Goal: Complete application form: Complete application form

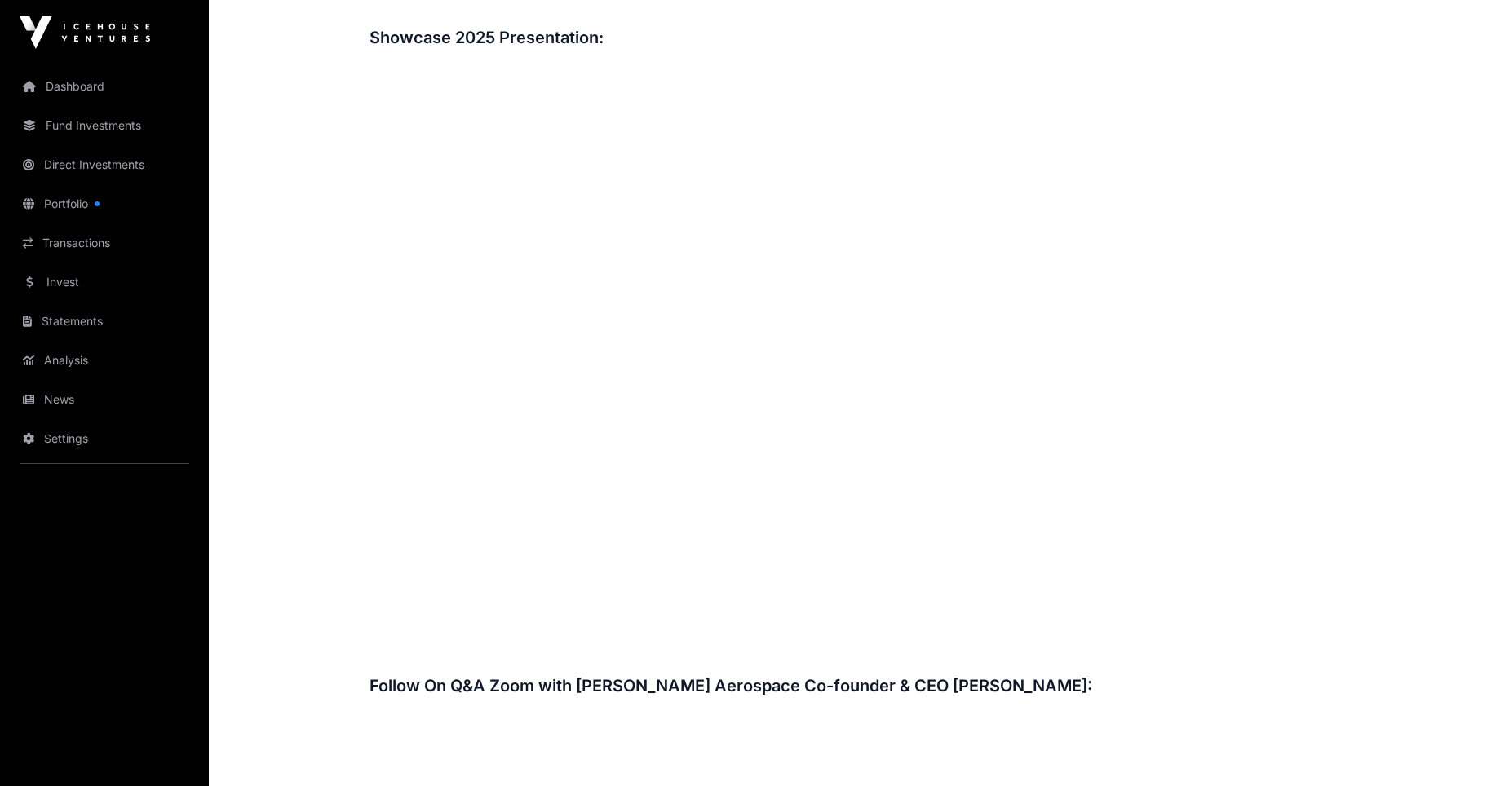
scroll to position [2010, 0]
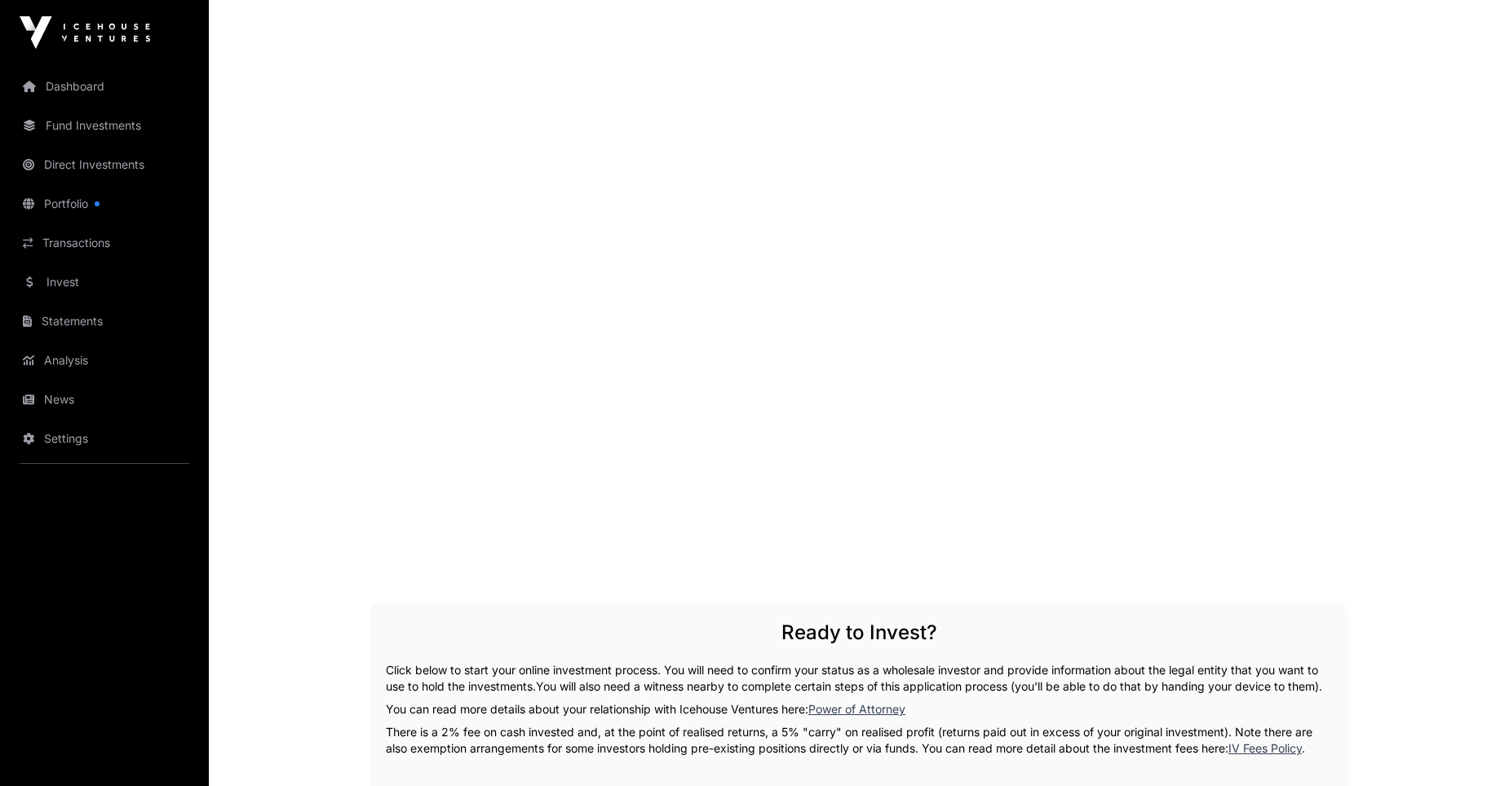
scroll to position [2649, 0]
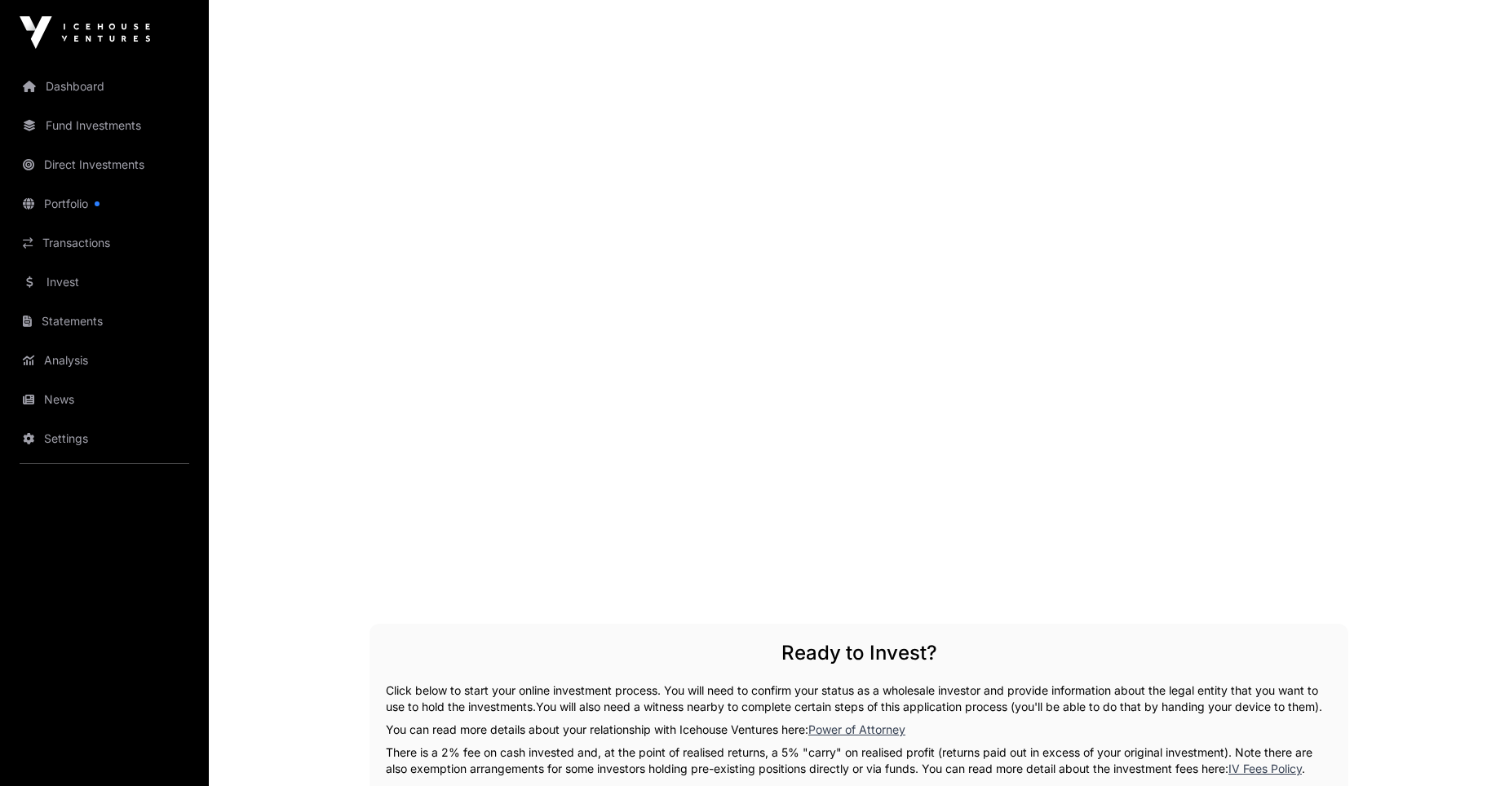
click at [68, 170] on link "Direct Investments" at bounding box center [104, 165] width 183 height 36
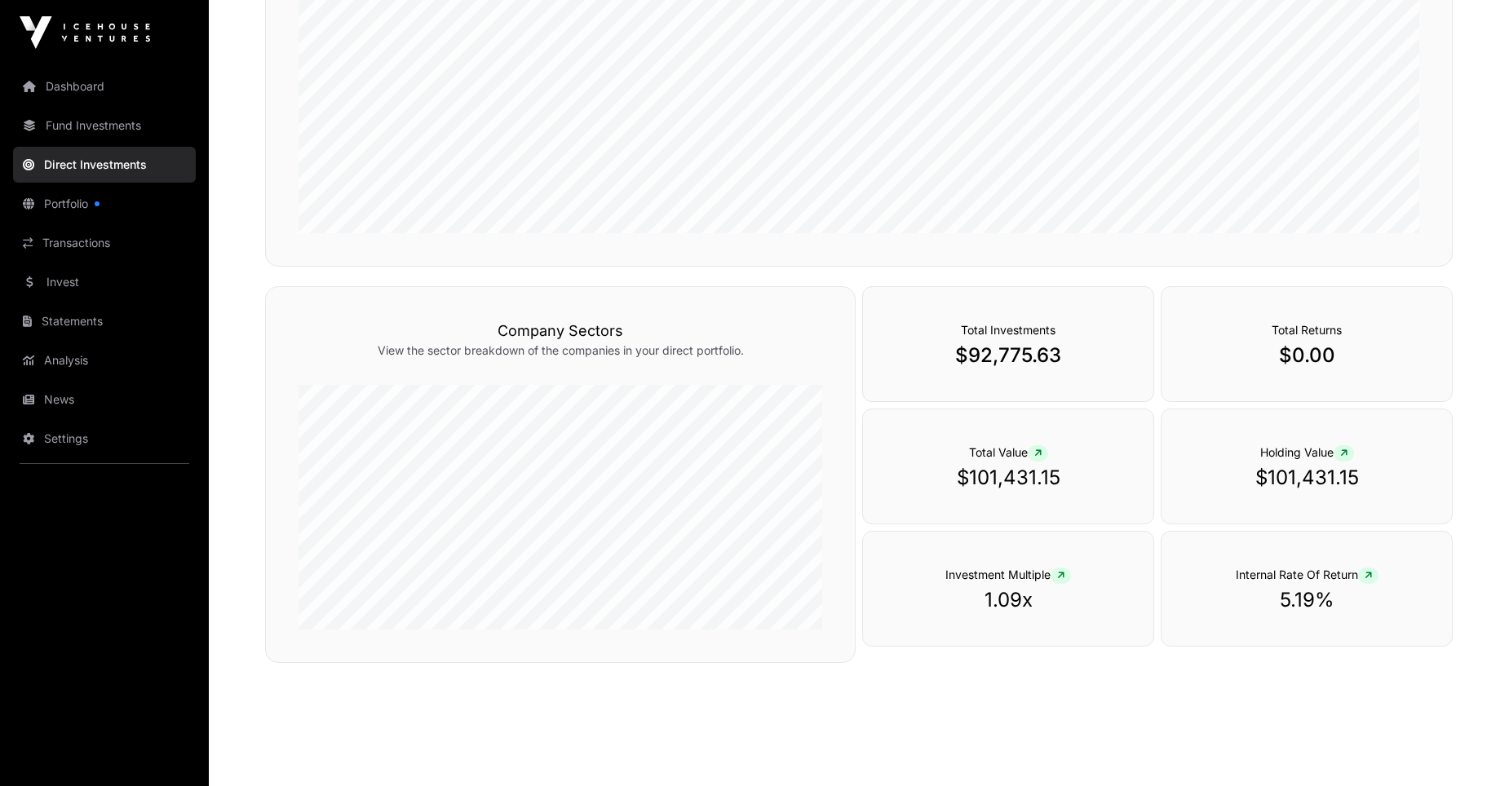
scroll to position [433, 0]
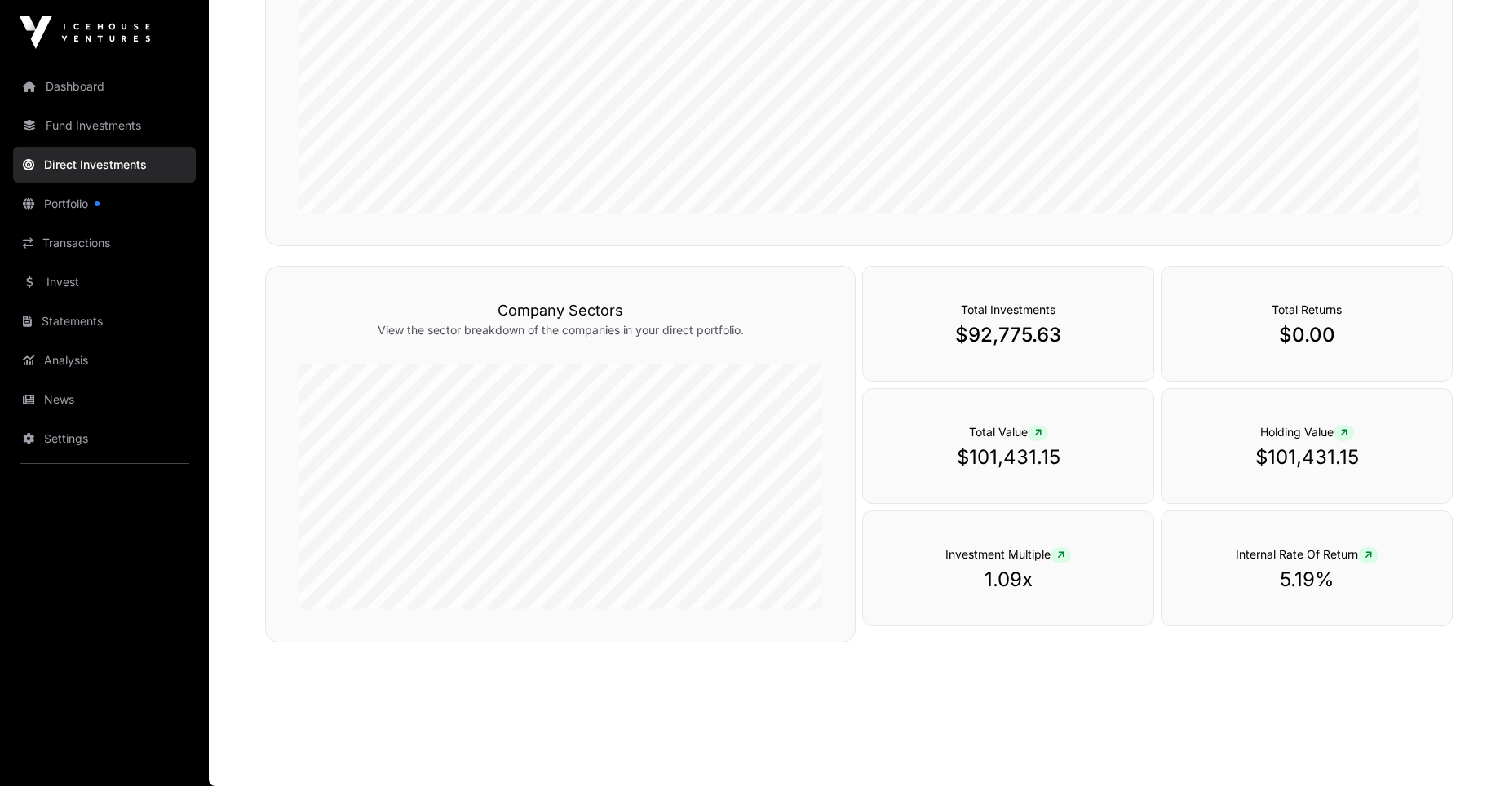
click at [68, 202] on link "Portfolio" at bounding box center [104, 204] width 183 height 36
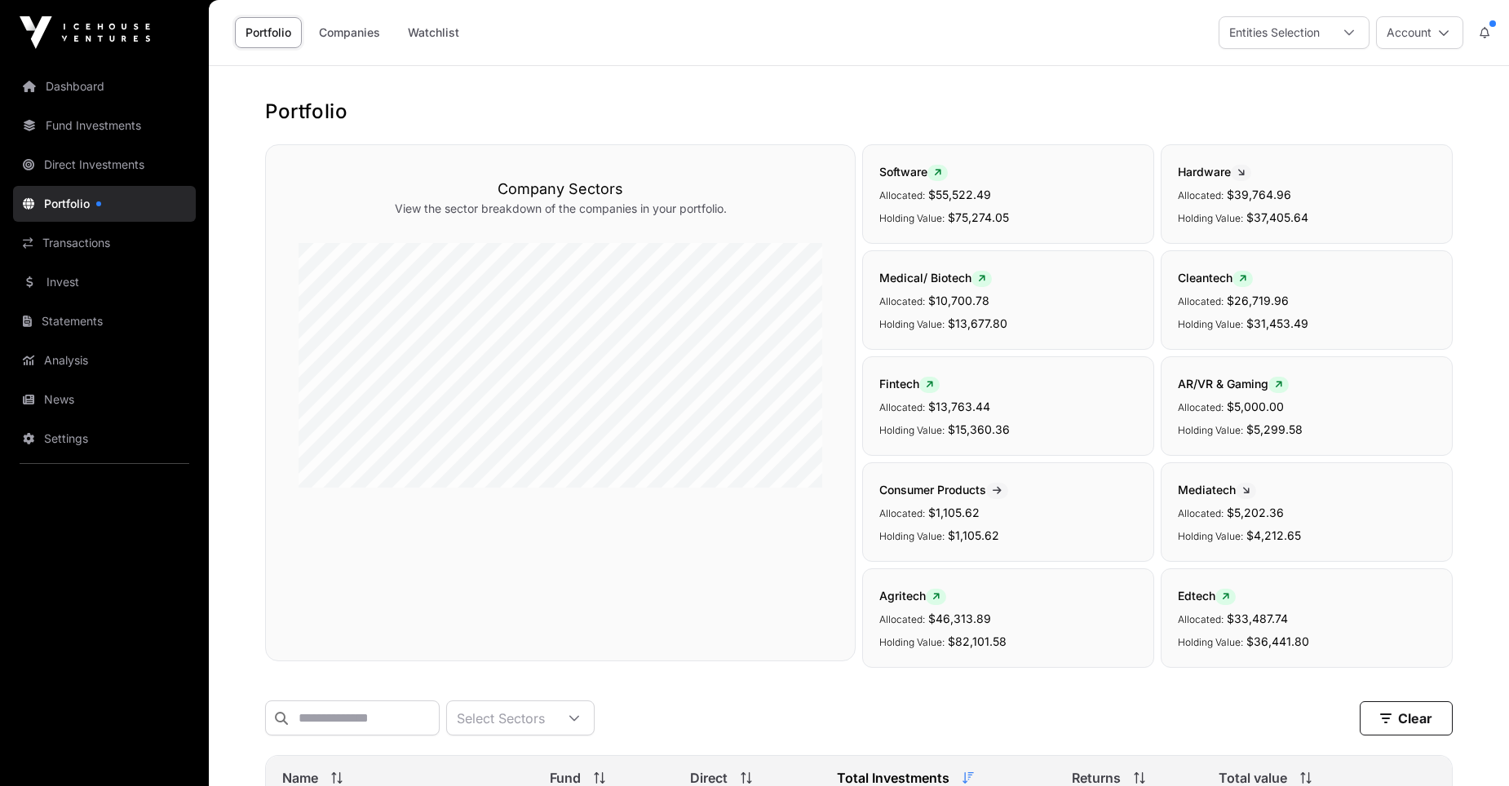
click at [1214, 170] on span "Hardware" at bounding box center [1214, 172] width 73 height 14
click at [1217, 197] on span "Allocated:" at bounding box center [1201, 195] width 46 height 12
click at [52, 329] on link "Statements" at bounding box center [104, 321] width 183 height 36
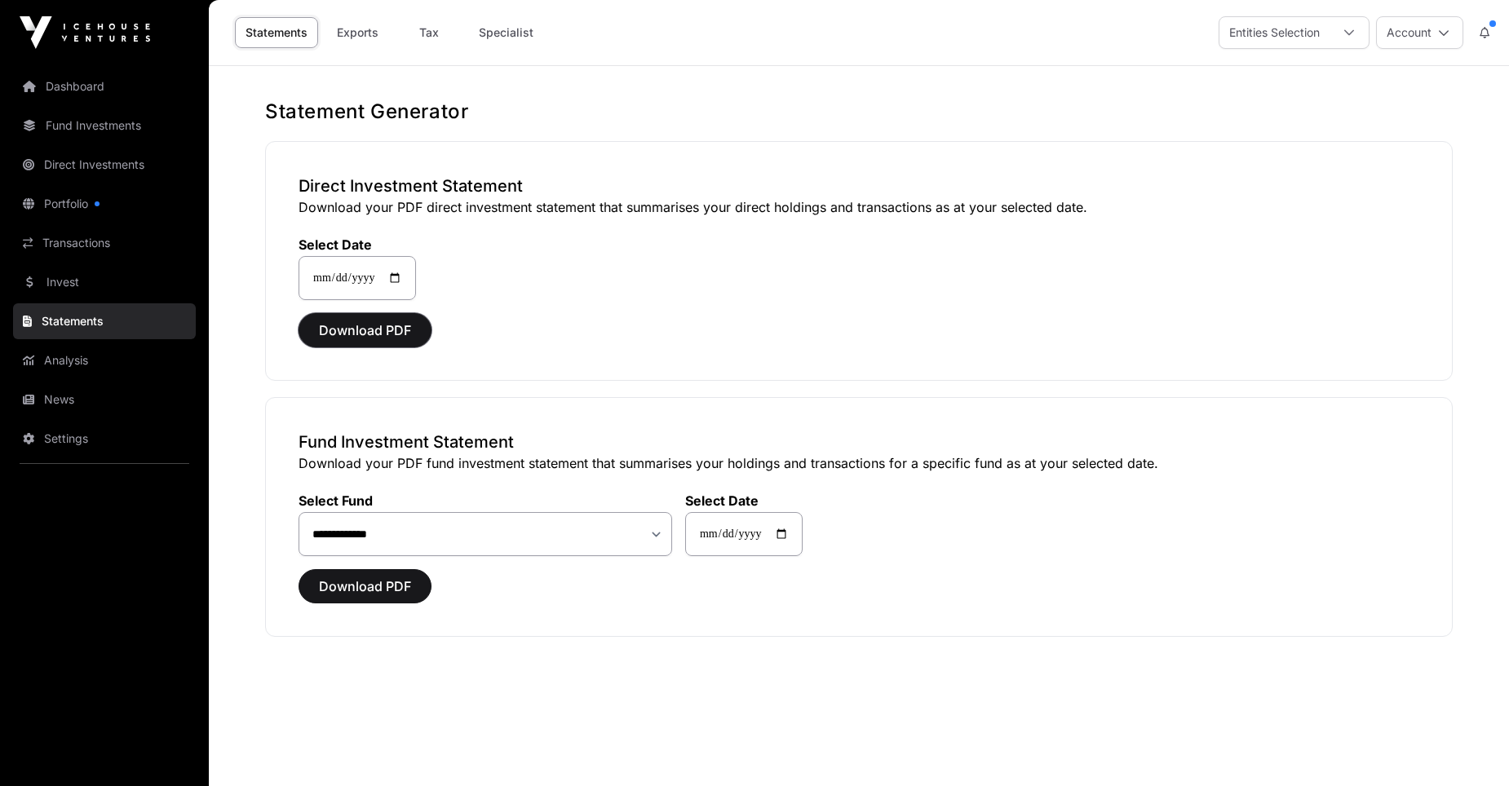
click at [350, 329] on span "Download PDF" at bounding box center [365, 330] width 92 height 20
click at [359, 330] on span "Download PDF" at bounding box center [365, 330] width 92 height 20
click at [398, 330] on span "Download PDF" at bounding box center [365, 330] width 92 height 20
click at [353, 276] on input "**********" at bounding box center [356, 278] width 117 height 44
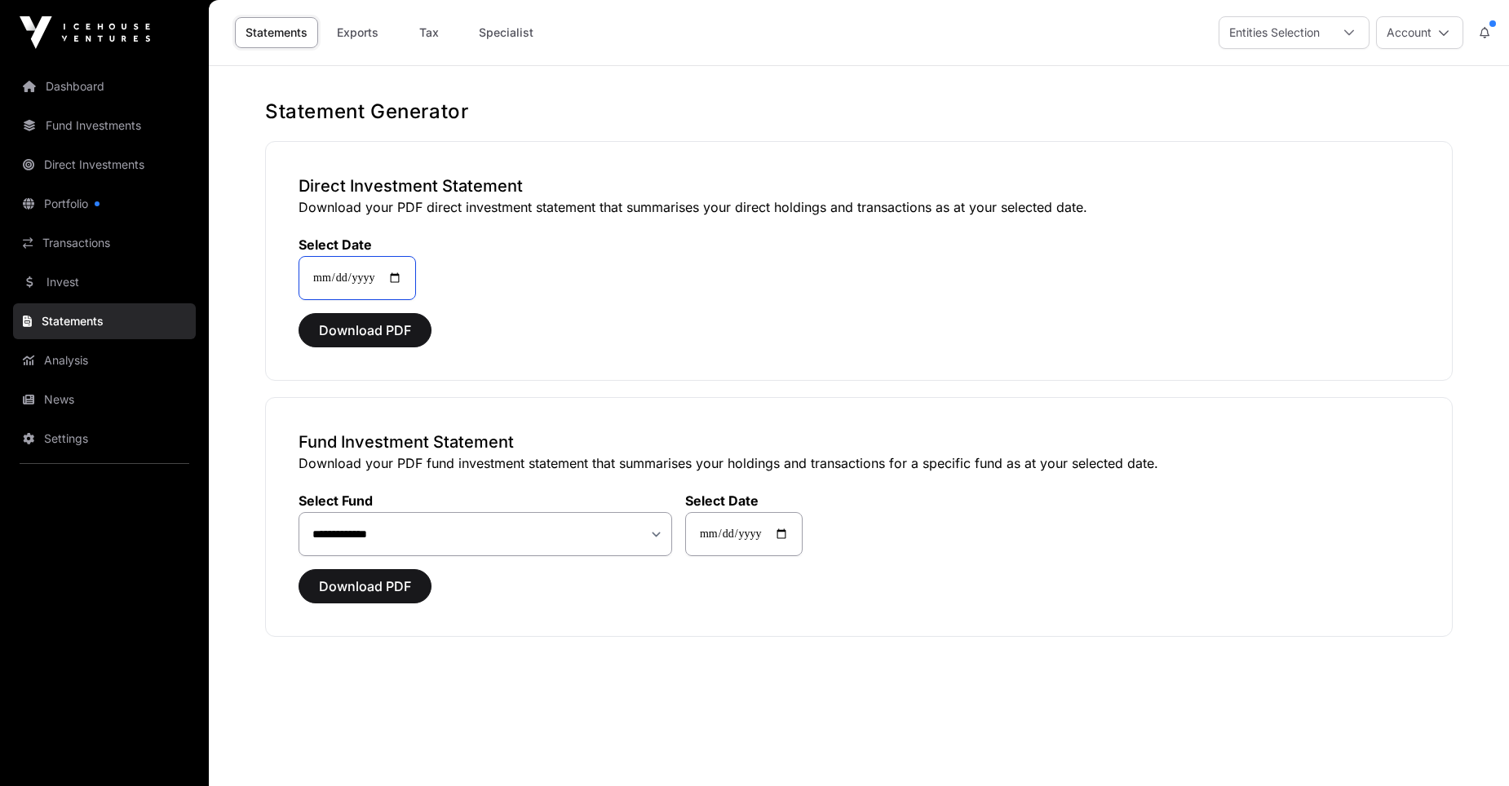
click at [382, 292] on input "**********" at bounding box center [356, 278] width 117 height 44
click at [387, 334] on span "Download PDF" at bounding box center [365, 330] width 92 height 20
click at [338, 274] on input "**********" at bounding box center [356, 278] width 117 height 44
click at [407, 274] on input "**********" at bounding box center [356, 278] width 117 height 44
type input "**********"
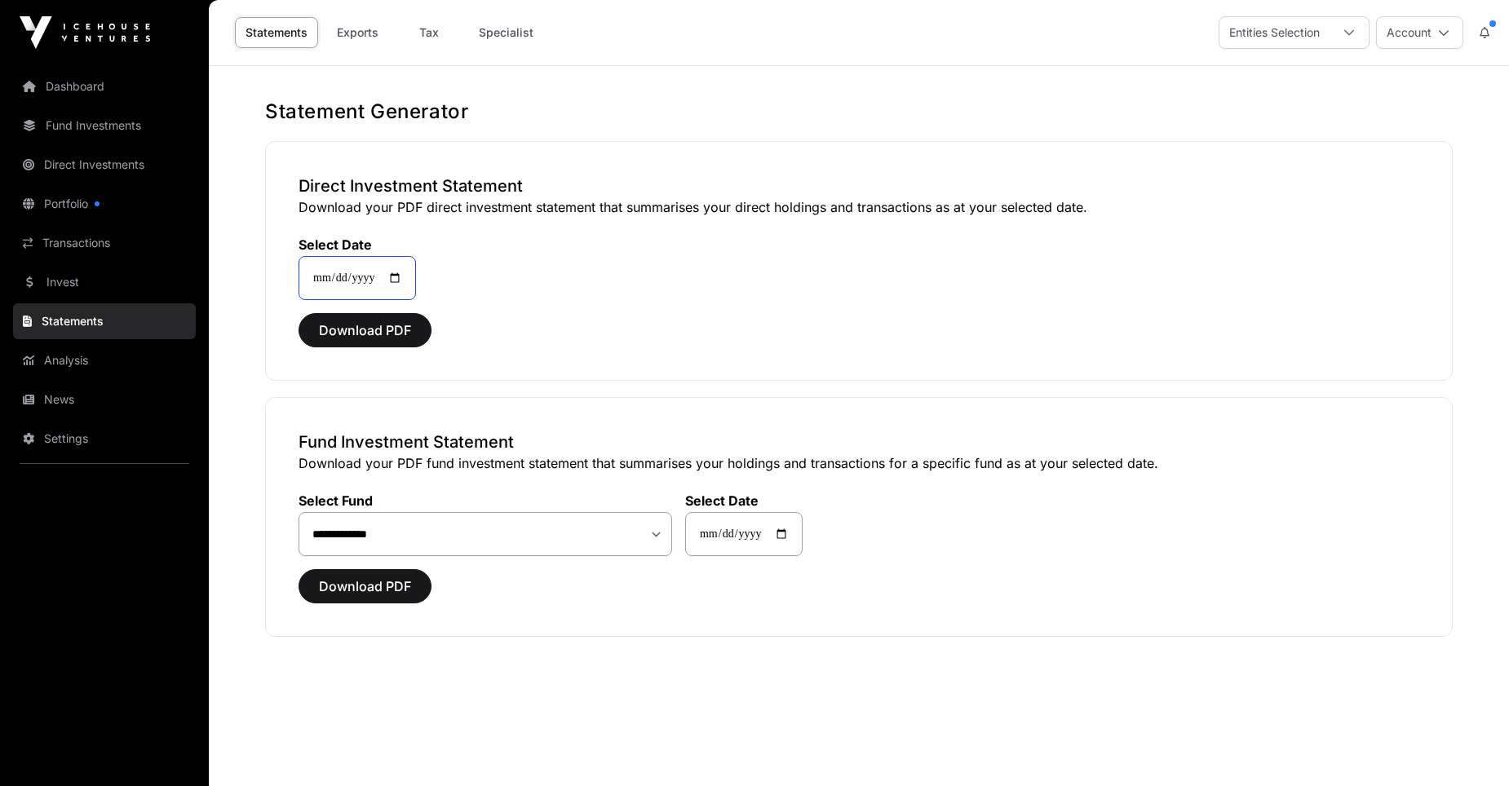
type input "**********"
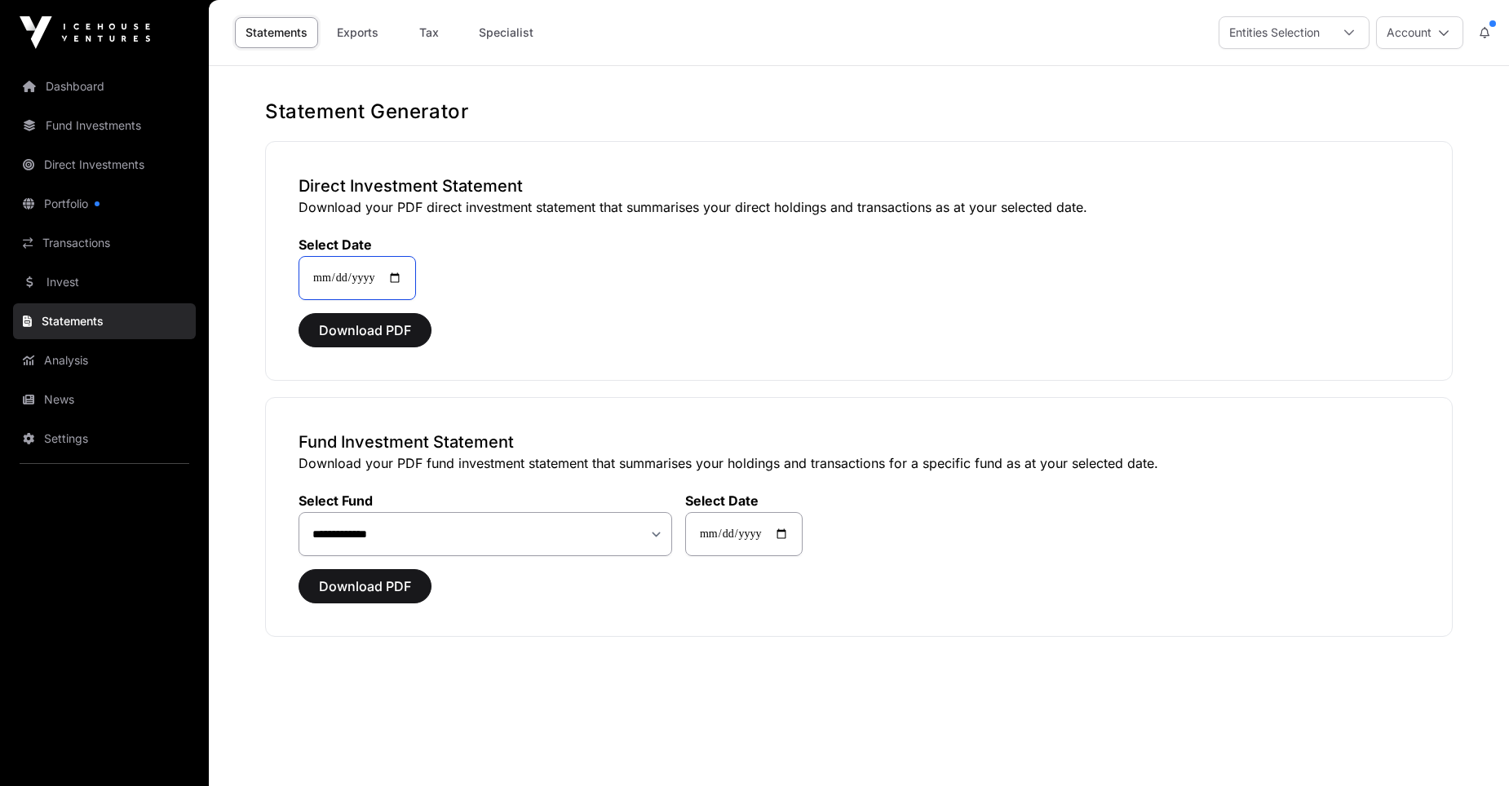
type input "**********"
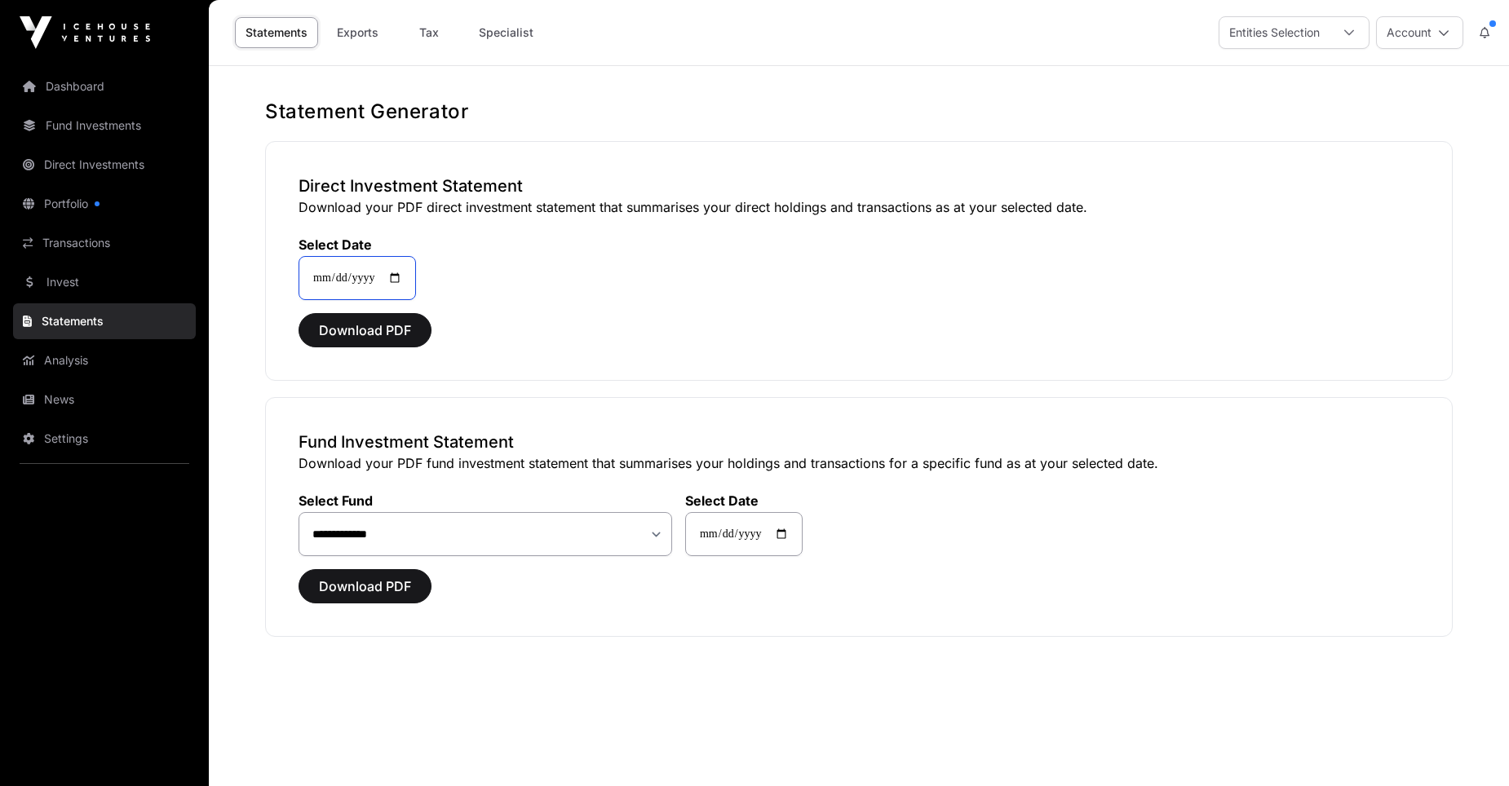
type input "**********"
click at [368, 329] on span "Download PDF" at bounding box center [365, 330] width 92 height 20
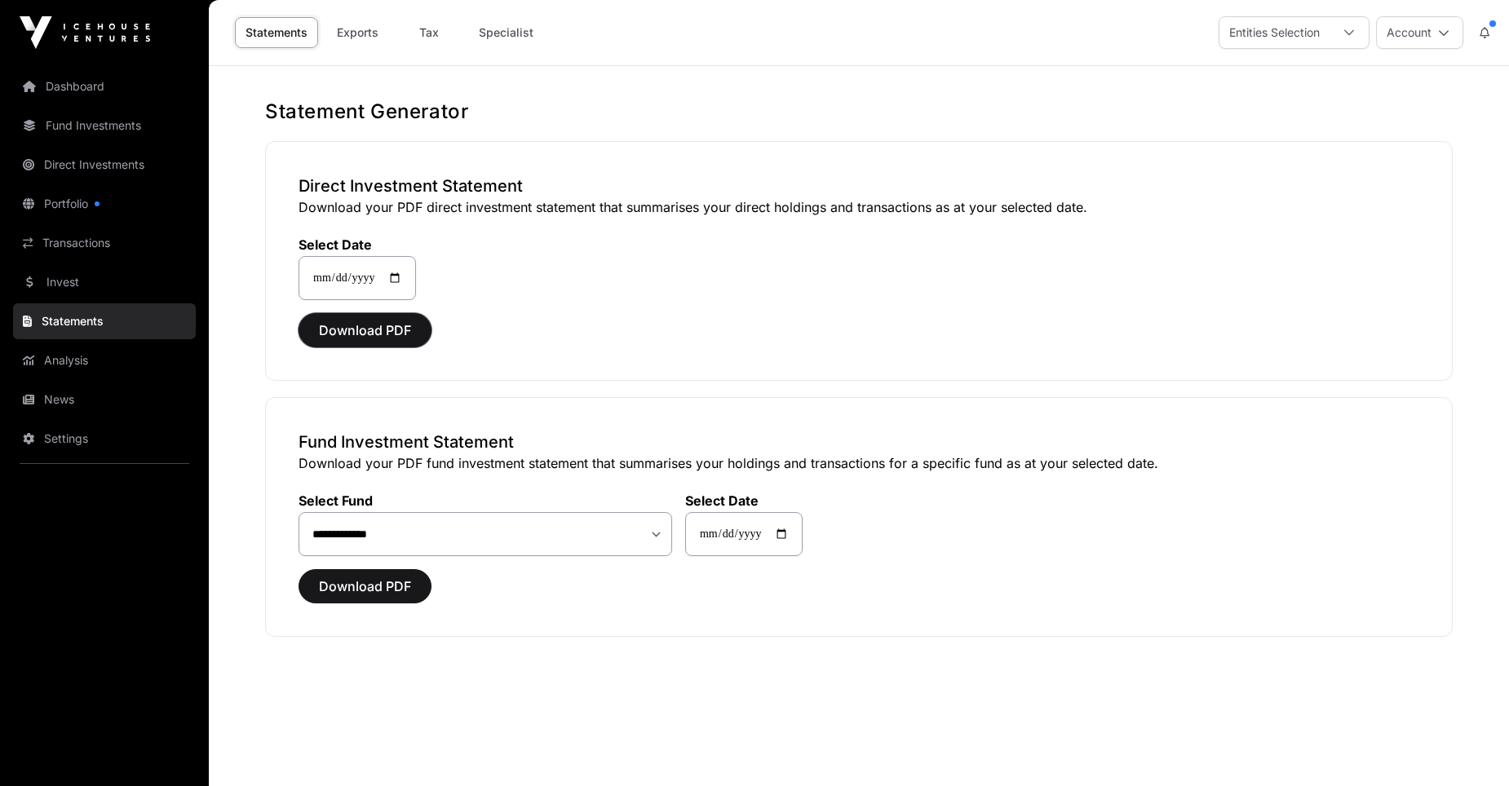
click at [368, 329] on span "Download PDF" at bounding box center [365, 330] width 92 height 20
click at [383, 281] on input "**********" at bounding box center [356, 278] width 117 height 44
click at [1353, 29] on icon at bounding box center [1348, 32] width 11 height 11
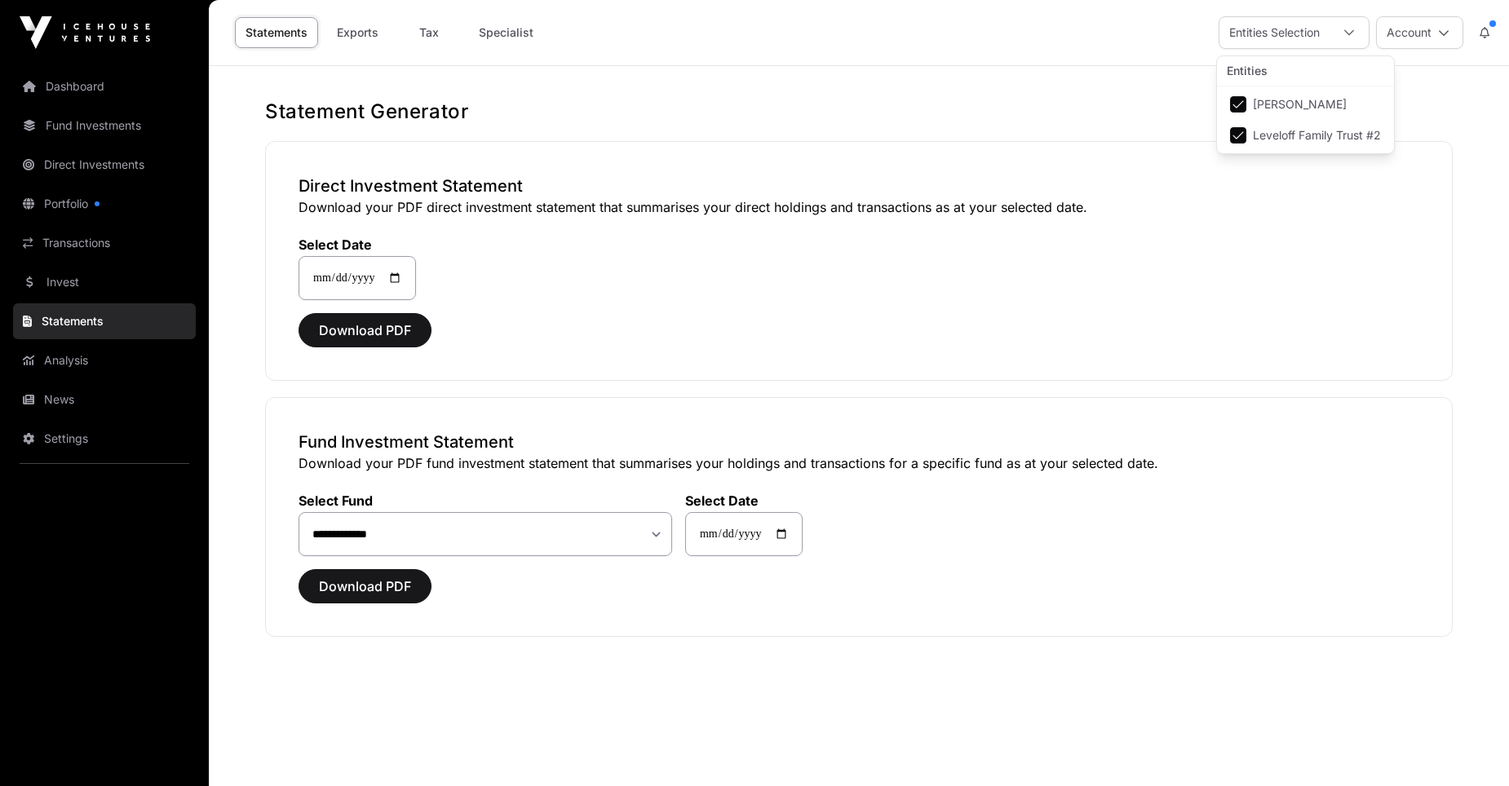
click at [1430, 29] on button "Account" at bounding box center [1419, 32] width 87 height 33
click at [1294, 357] on div "**********" at bounding box center [858, 261] width 1187 height 240
click at [364, 334] on span "Download PDF" at bounding box center [365, 330] width 92 height 20
click at [71, 362] on link "Analysis" at bounding box center [104, 360] width 183 height 36
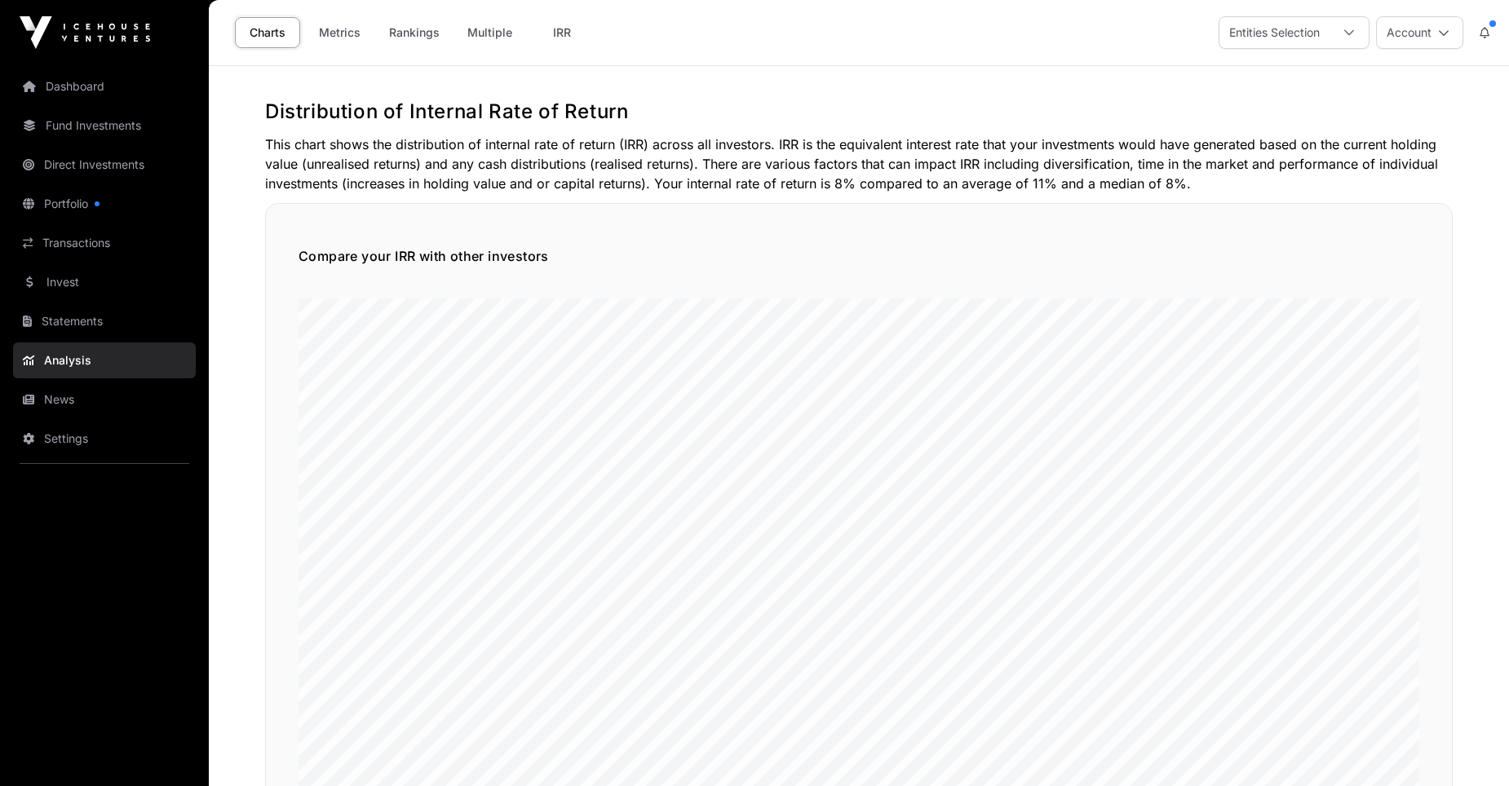
click at [69, 356] on link "Analysis" at bounding box center [104, 360] width 183 height 36
click at [1348, 28] on icon at bounding box center [1348, 32] width 11 height 11
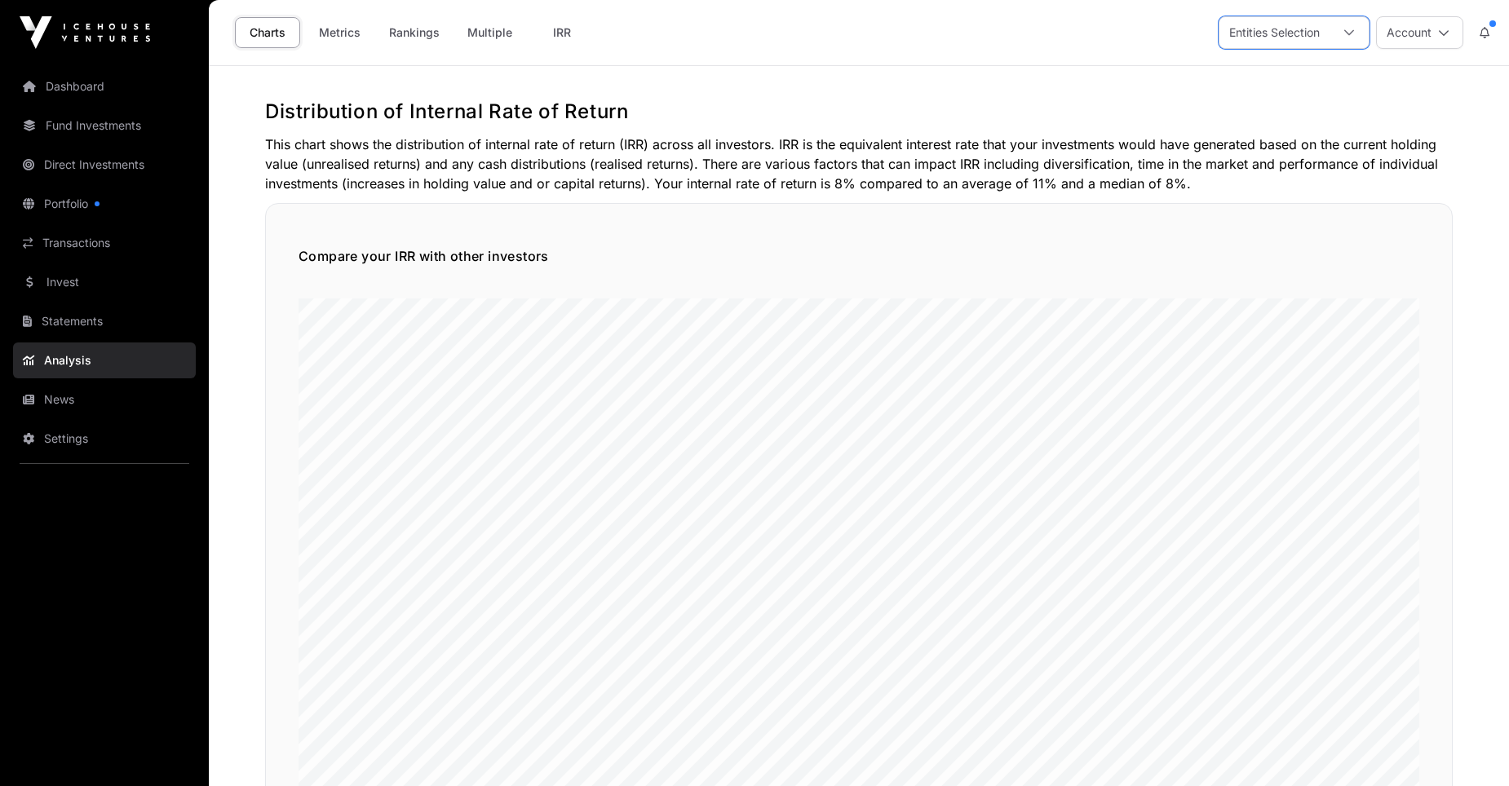
click at [1445, 29] on icon at bounding box center [1443, 32] width 11 height 11
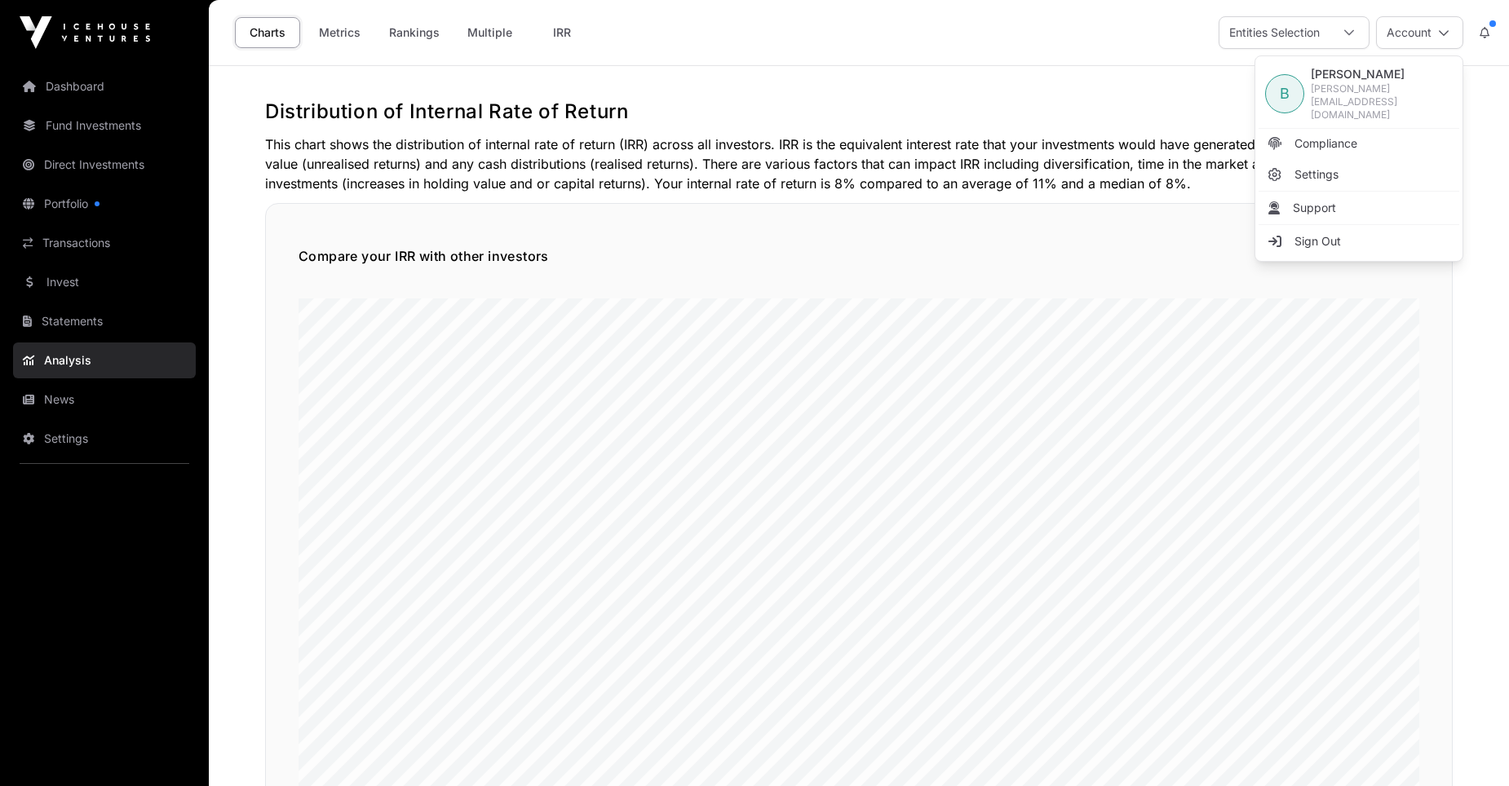
click at [1445, 29] on icon at bounding box center [1443, 32] width 11 height 11
drag, startPoint x: 1107, startPoint y: 219, endPoint x: 70, endPoint y: 321, distance: 1041.4
click at [70, 321] on link "Statements" at bounding box center [104, 321] width 183 height 36
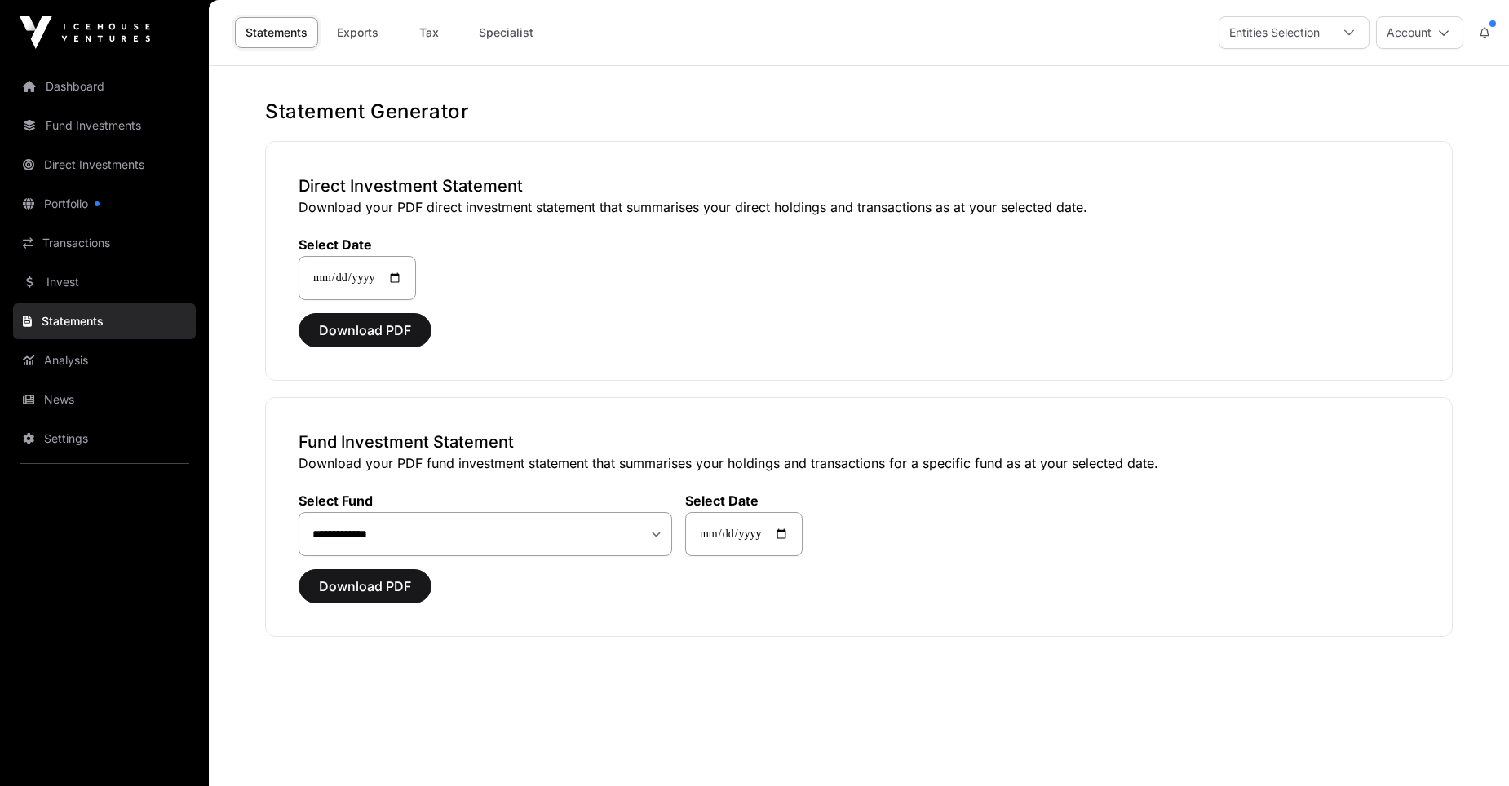
click at [70, 321] on link "Statements" at bounding box center [104, 321] width 183 height 36
click at [347, 327] on span "Download PDF" at bounding box center [365, 330] width 92 height 20
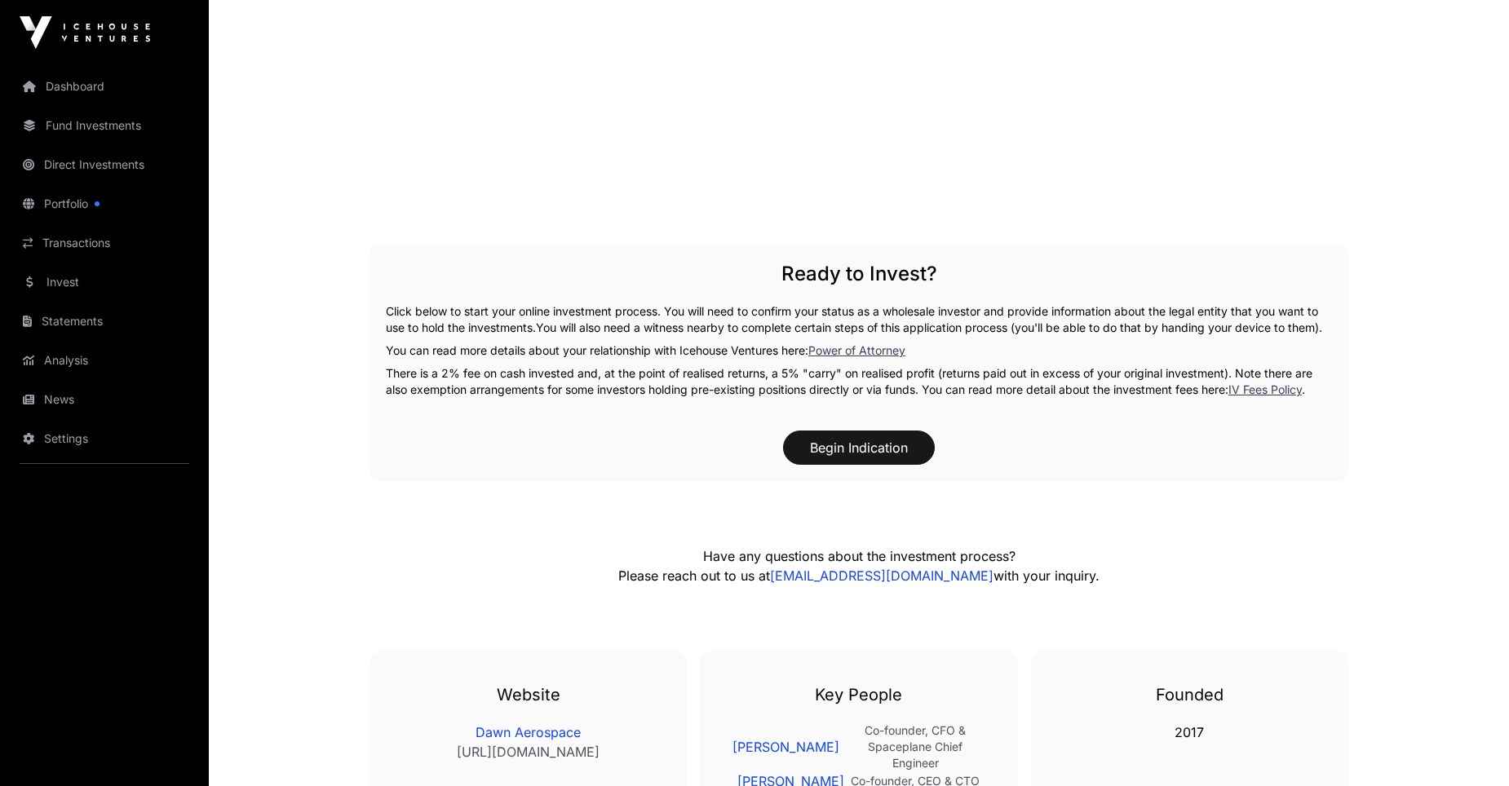
scroll to position [3090, 0]
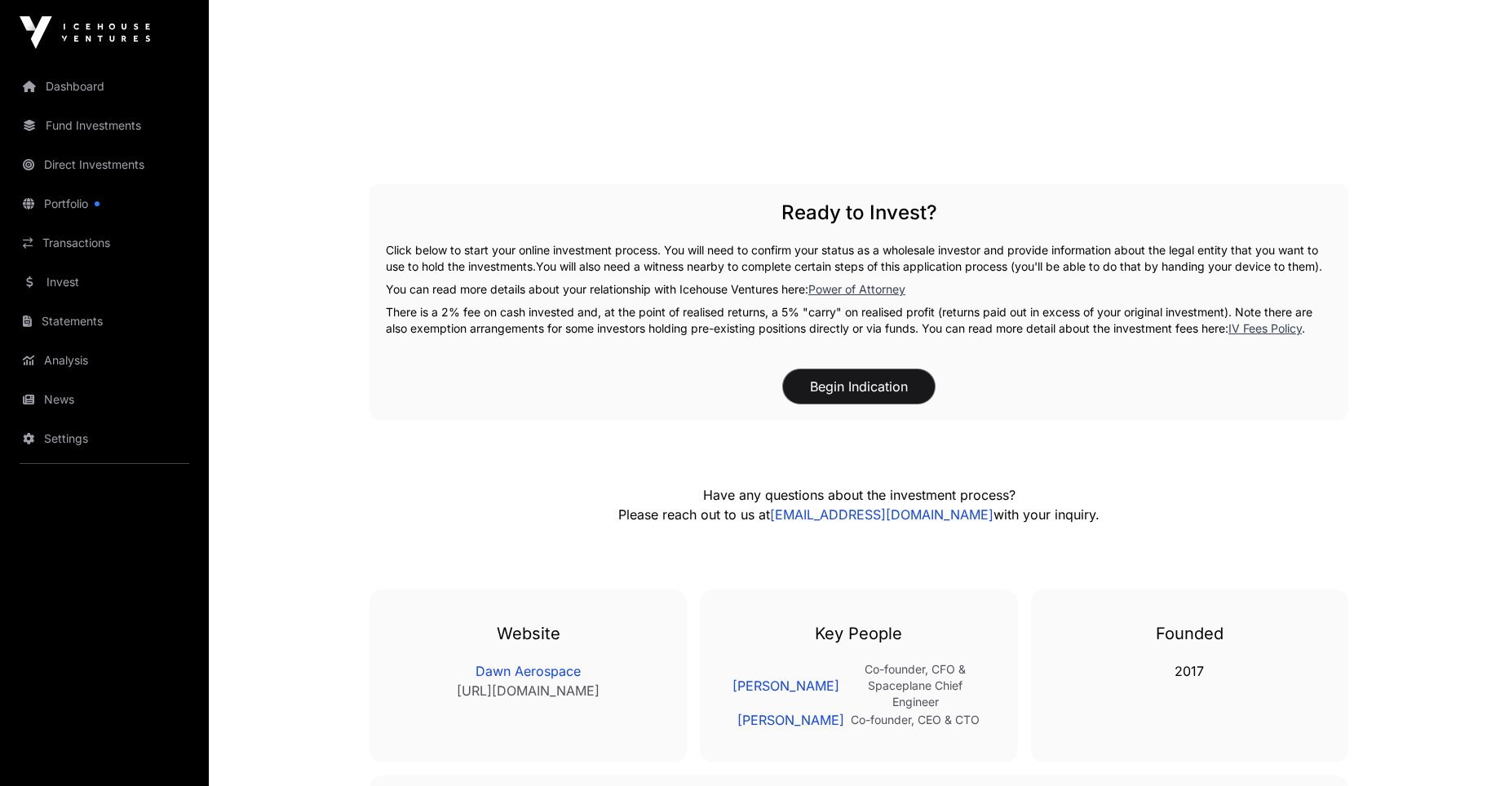
click at [861, 401] on button "Begin Indication" at bounding box center [859, 386] width 152 height 34
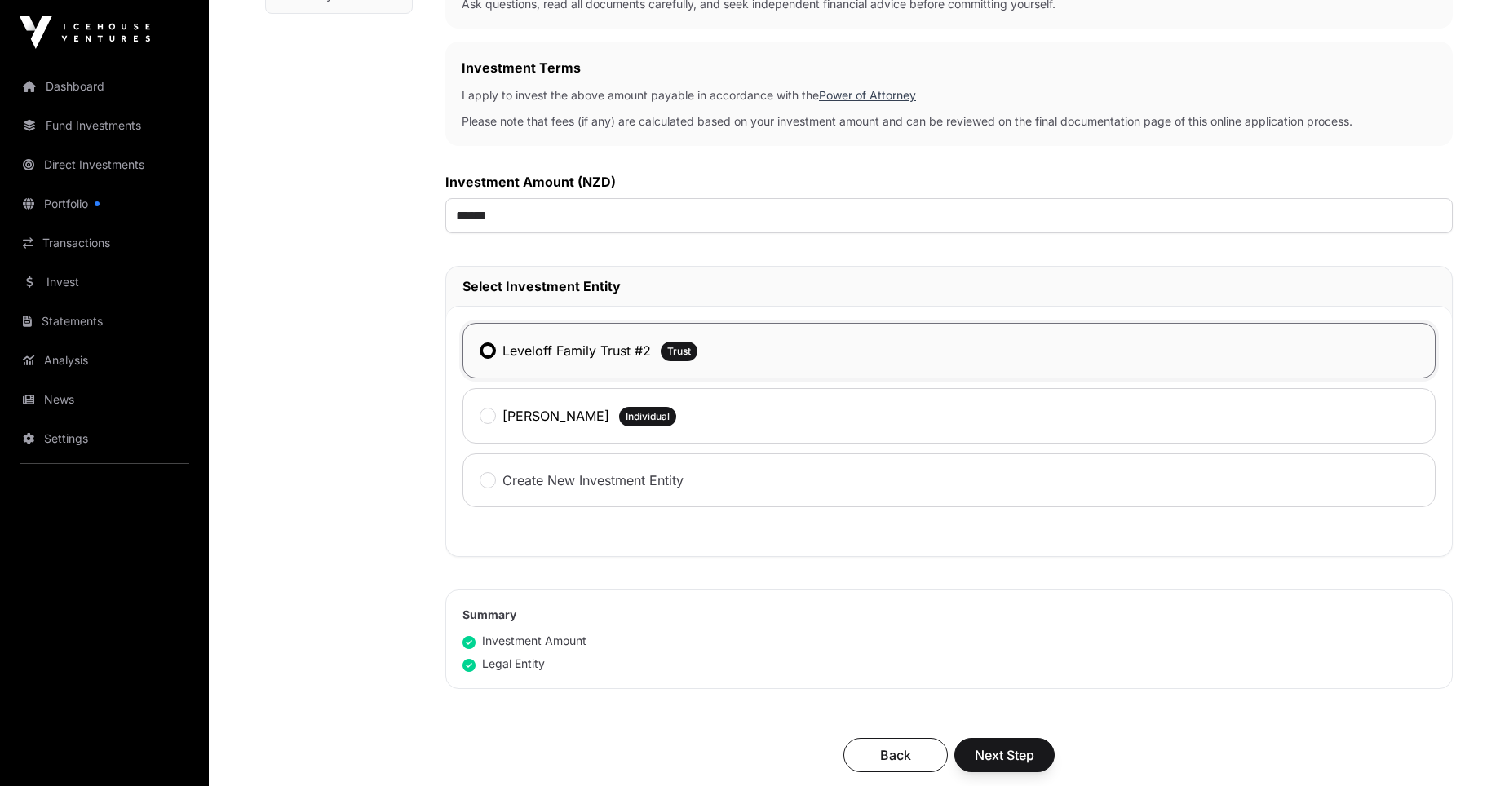
scroll to position [555, 0]
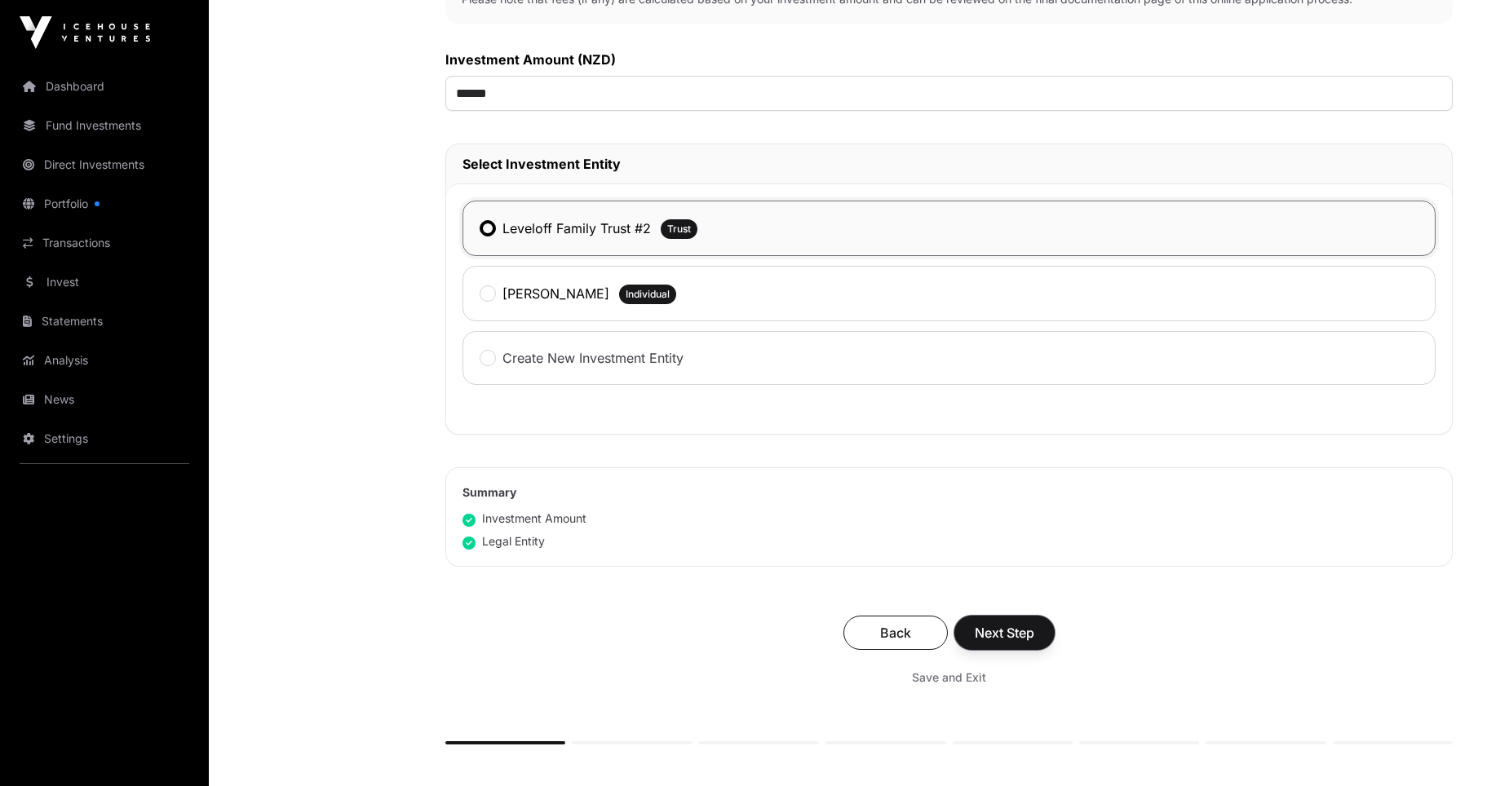
click at [1014, 630] on span "Next Step" at bounding box center [1004, 633] width 60 height 20
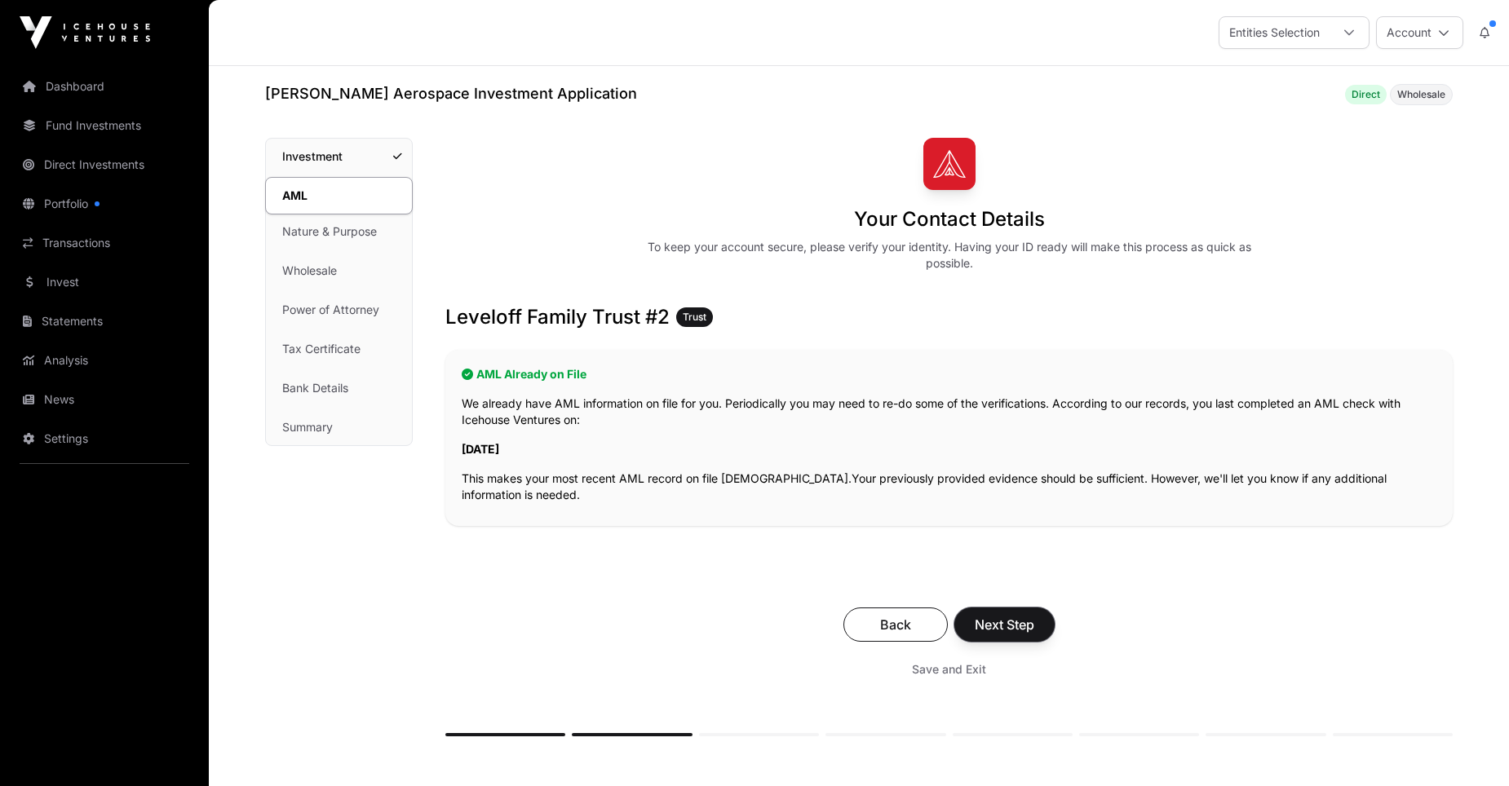
click at [1004, 618] on span "Next Step" at bounding box center [1004, 625] width 60 height 20
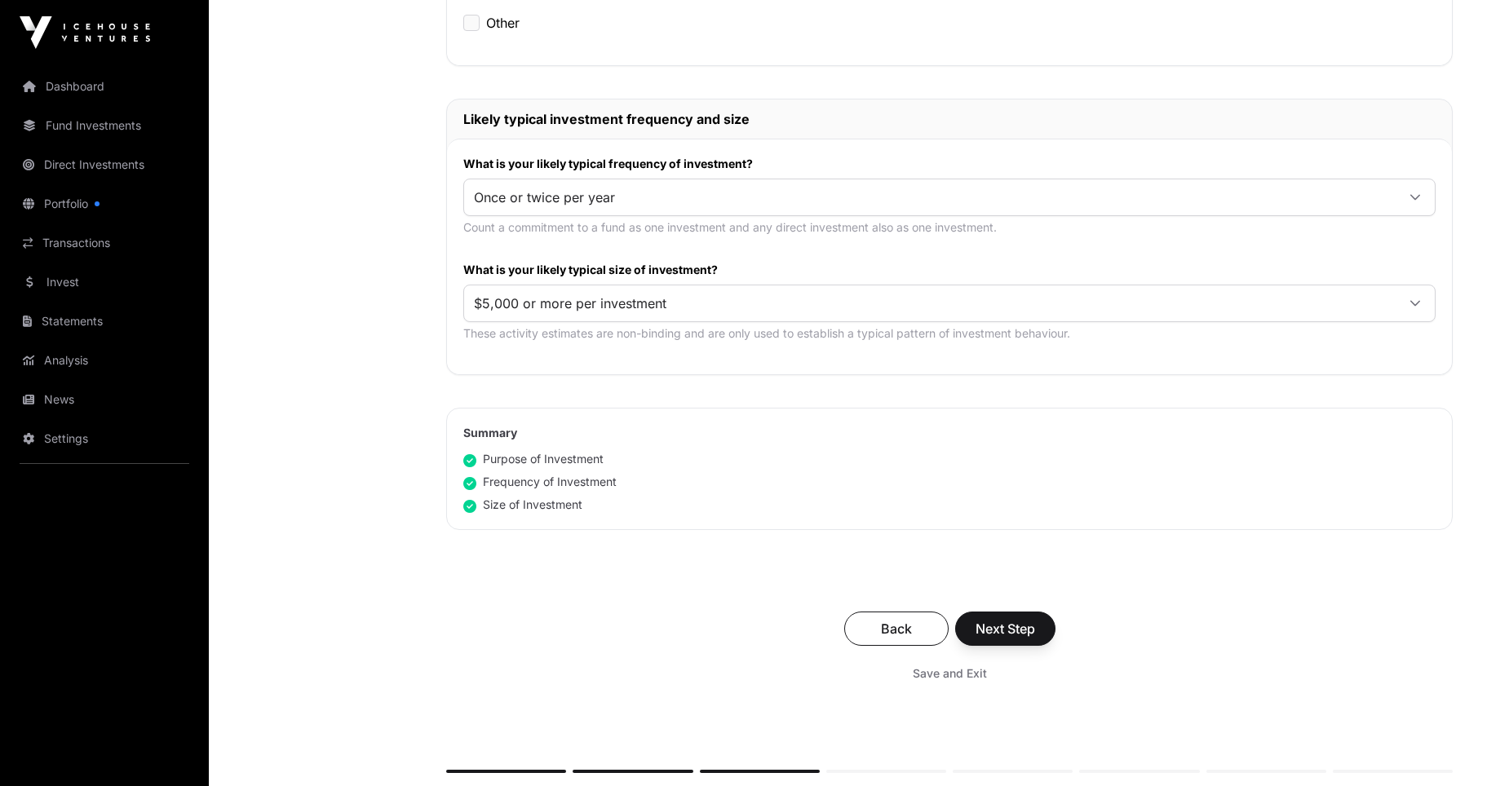
scroll to position [762, 0]
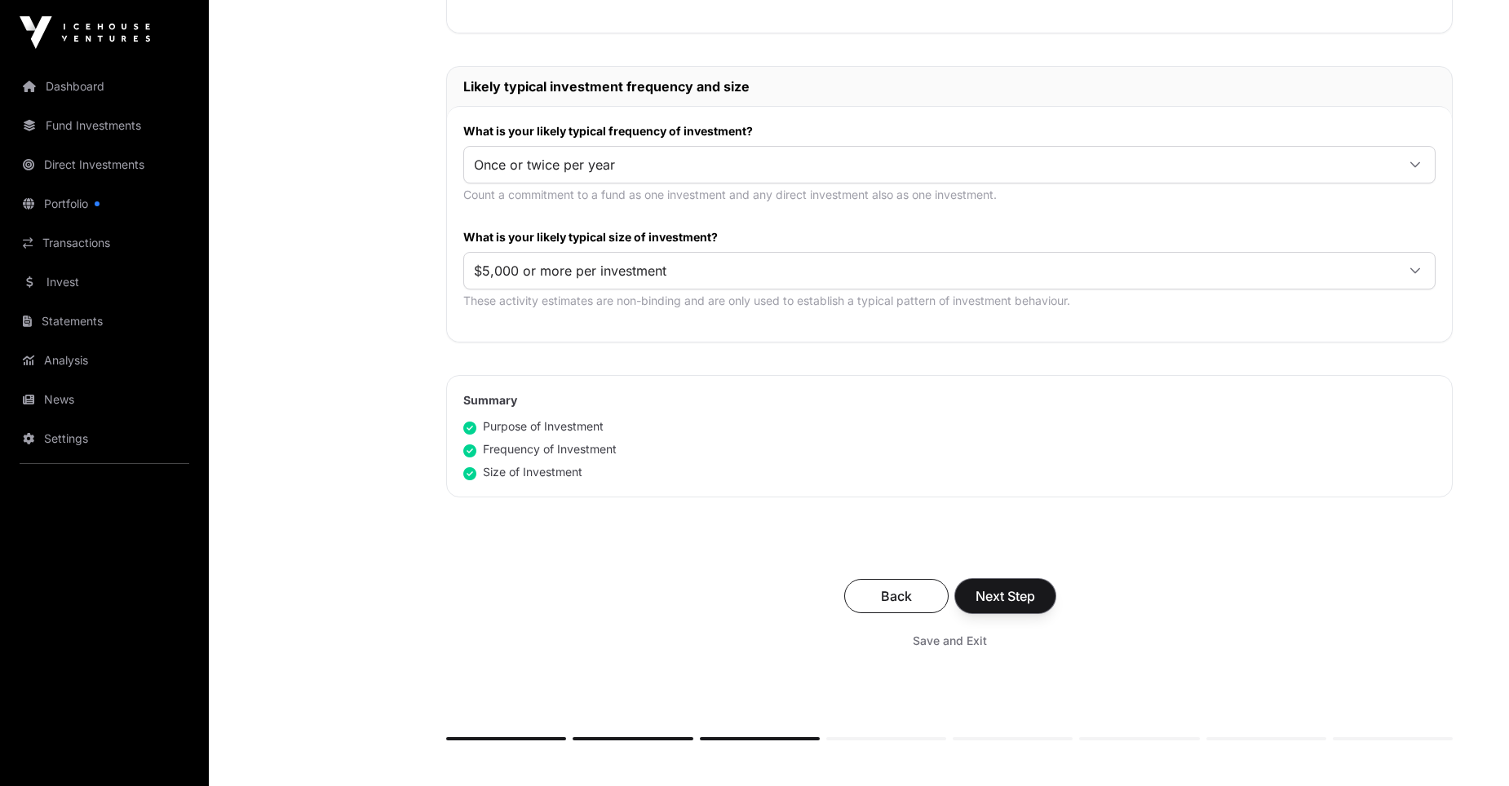
click at [995, 595] on span "Next Step" at bounding box center [1005, 596] width 60 height 20
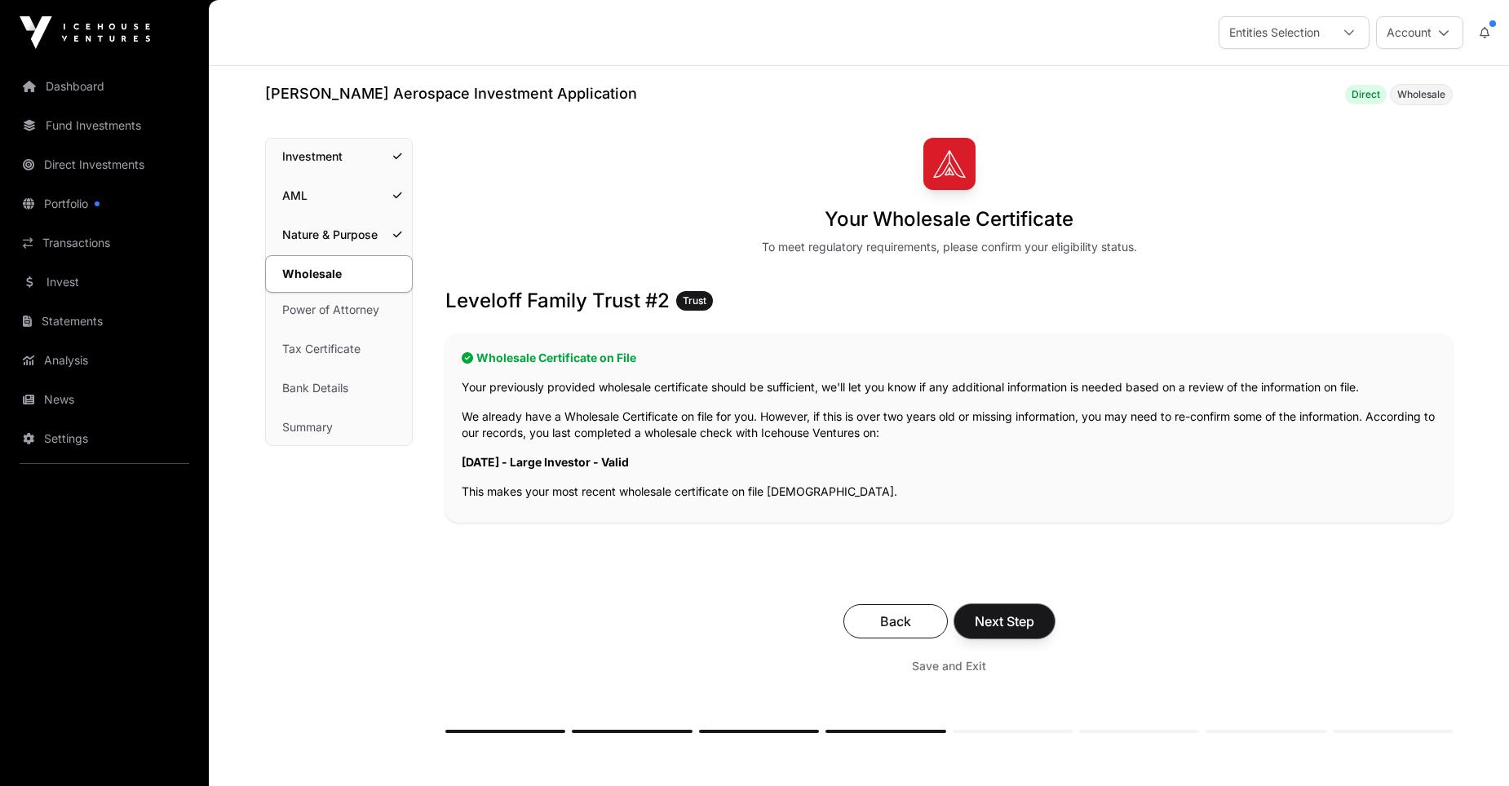
click at [1002, 624] on span "Next Step" at bounding box center [1004, 622] width 60 height 20
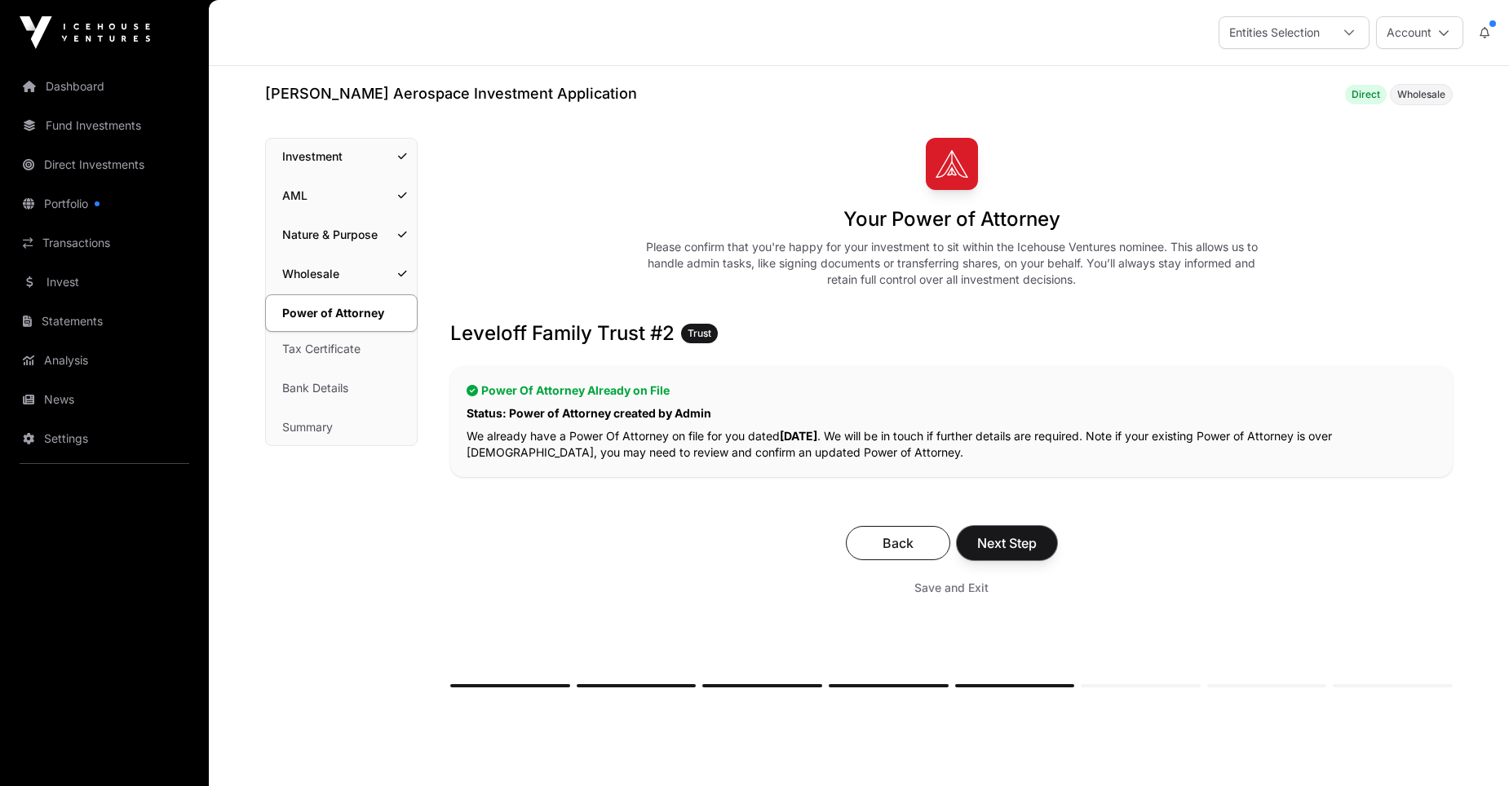
click at [1001, 535] on span "Next Step" at bounding box center [1007, 543] width 60 height 20
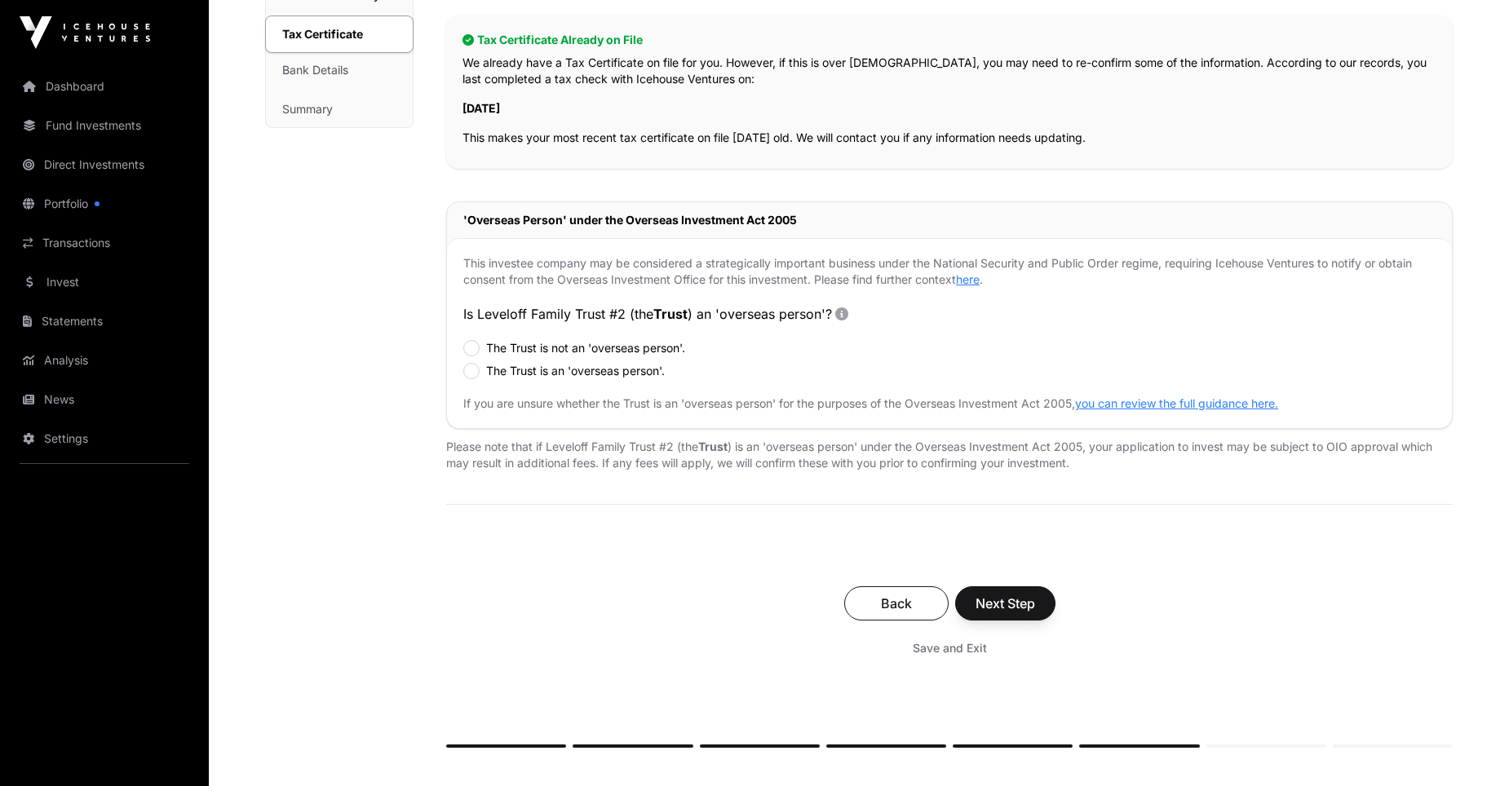
scroll to position [351, 0]
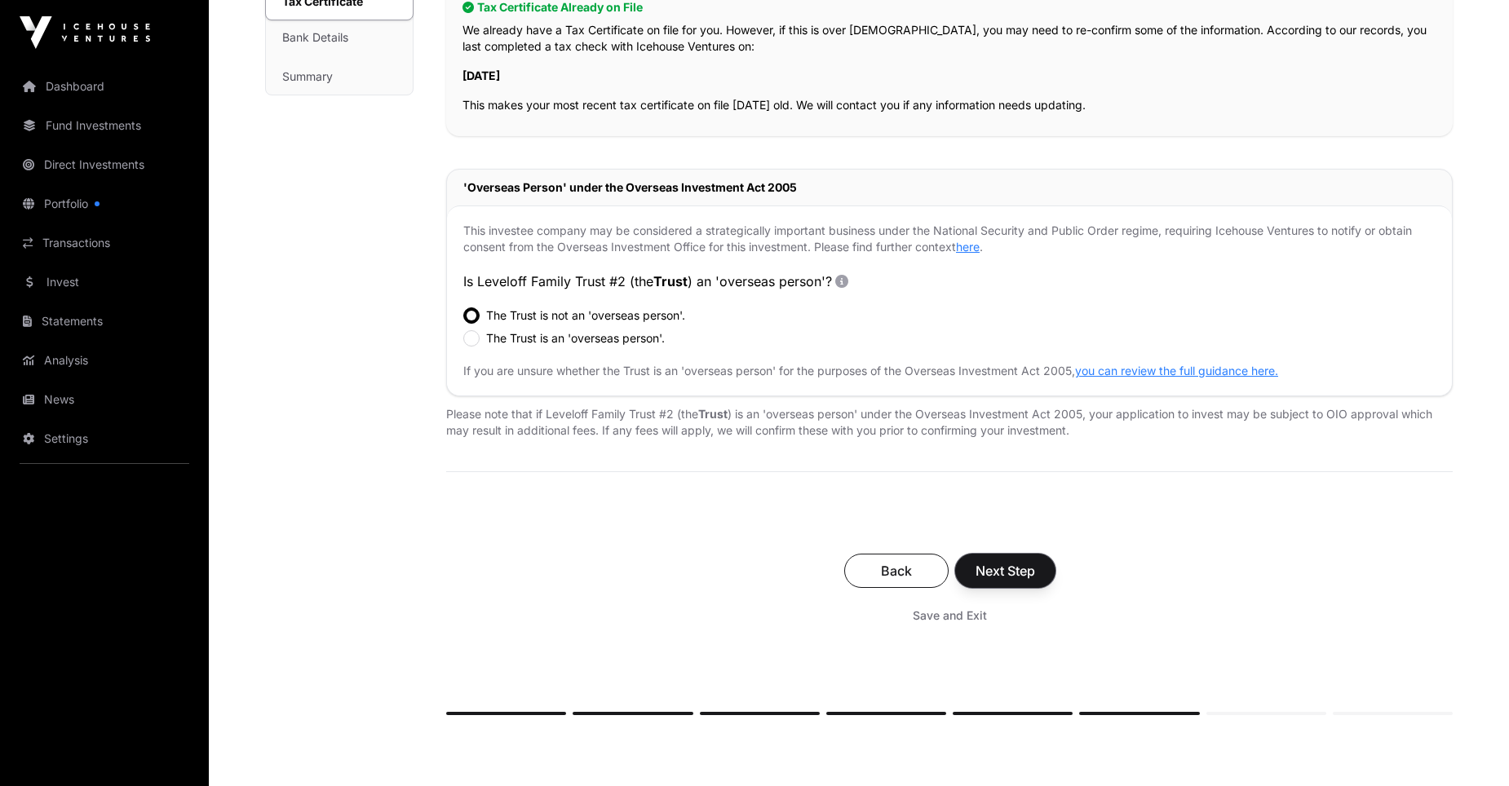
click at [992, 564] on span "Next Step" at bounding box center [1005, 571] width 60 height 20
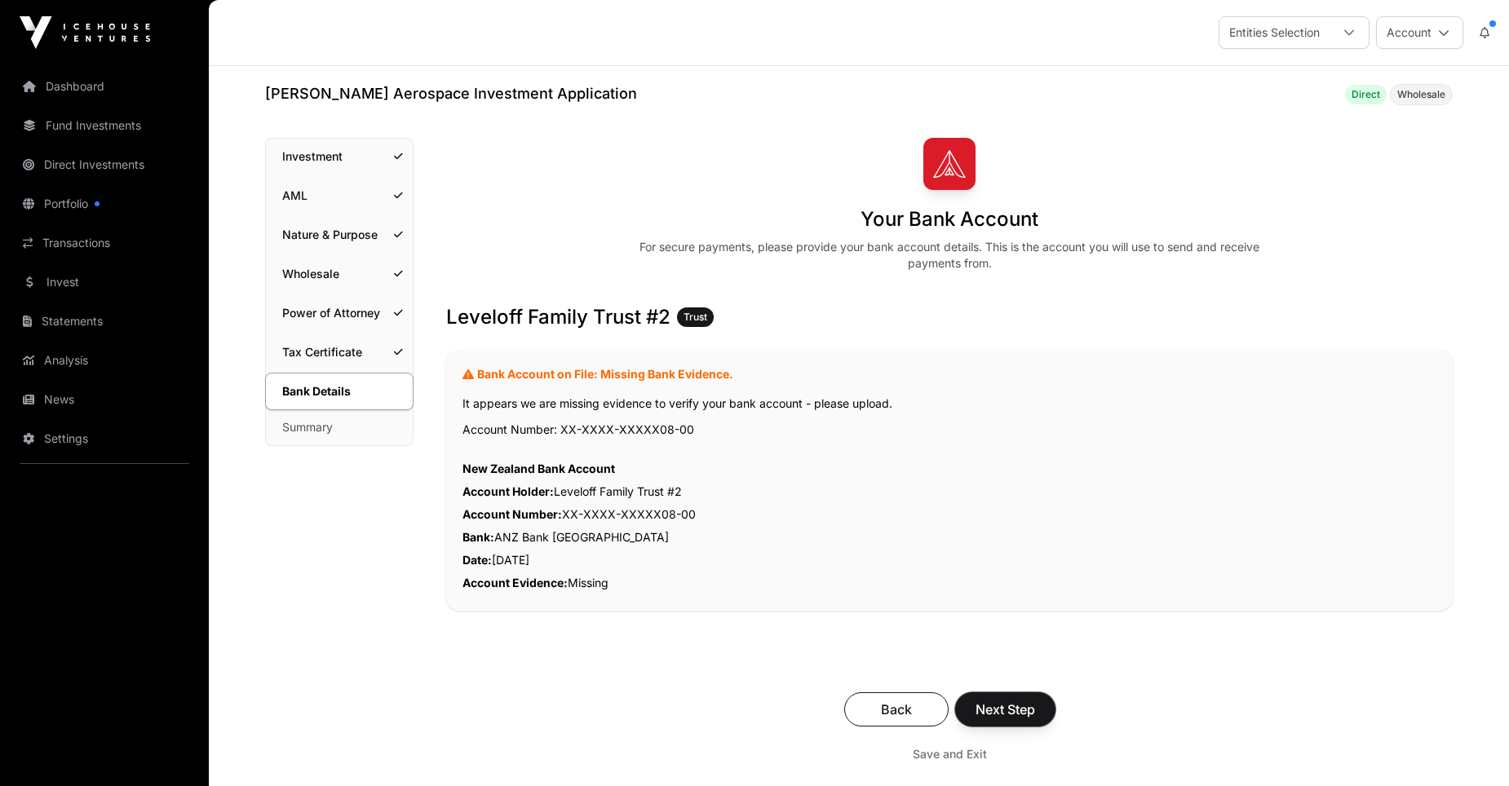
click at [1007, 707] on span "Next Step" at bounding box center [1005, 710] width 60 height 20
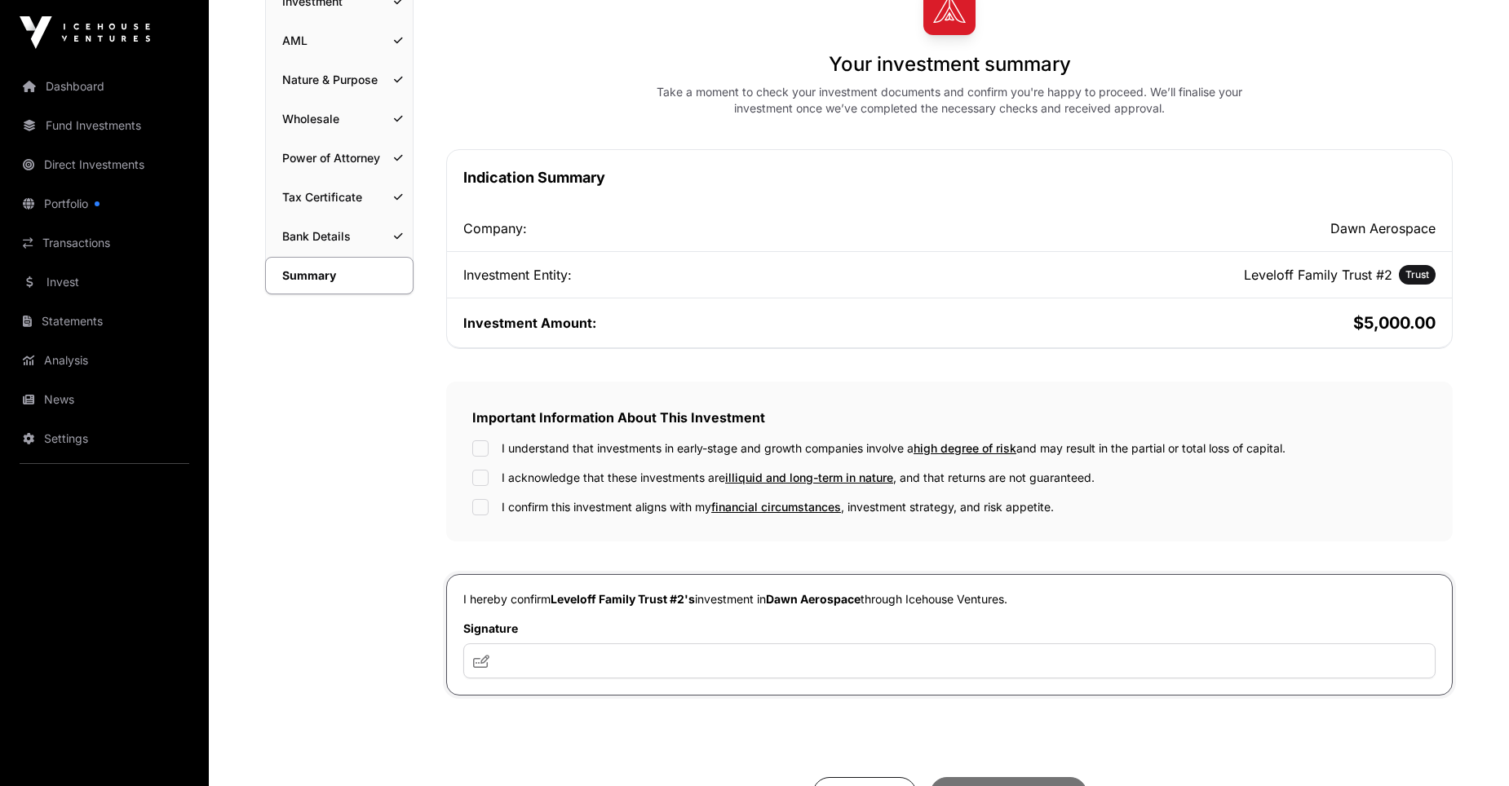
scroll to position [359, 0]
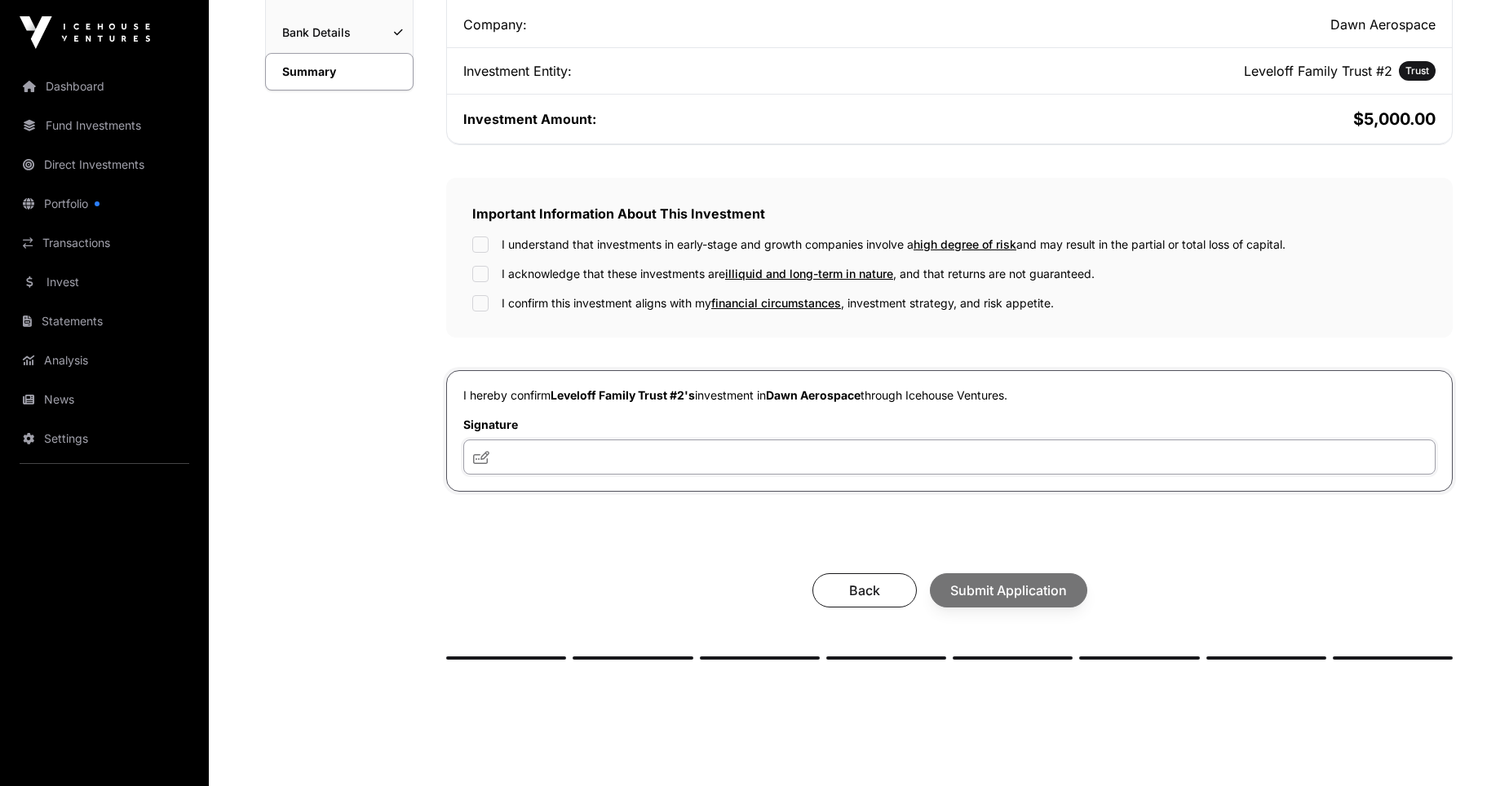
click at [524, 459] on input "text" at bounding box center [949, 457] width 972 height 35
type input "**"
click at [1013, 596] on div "Back Submit Application" at bounding box center [949, 590] width 974 height 34
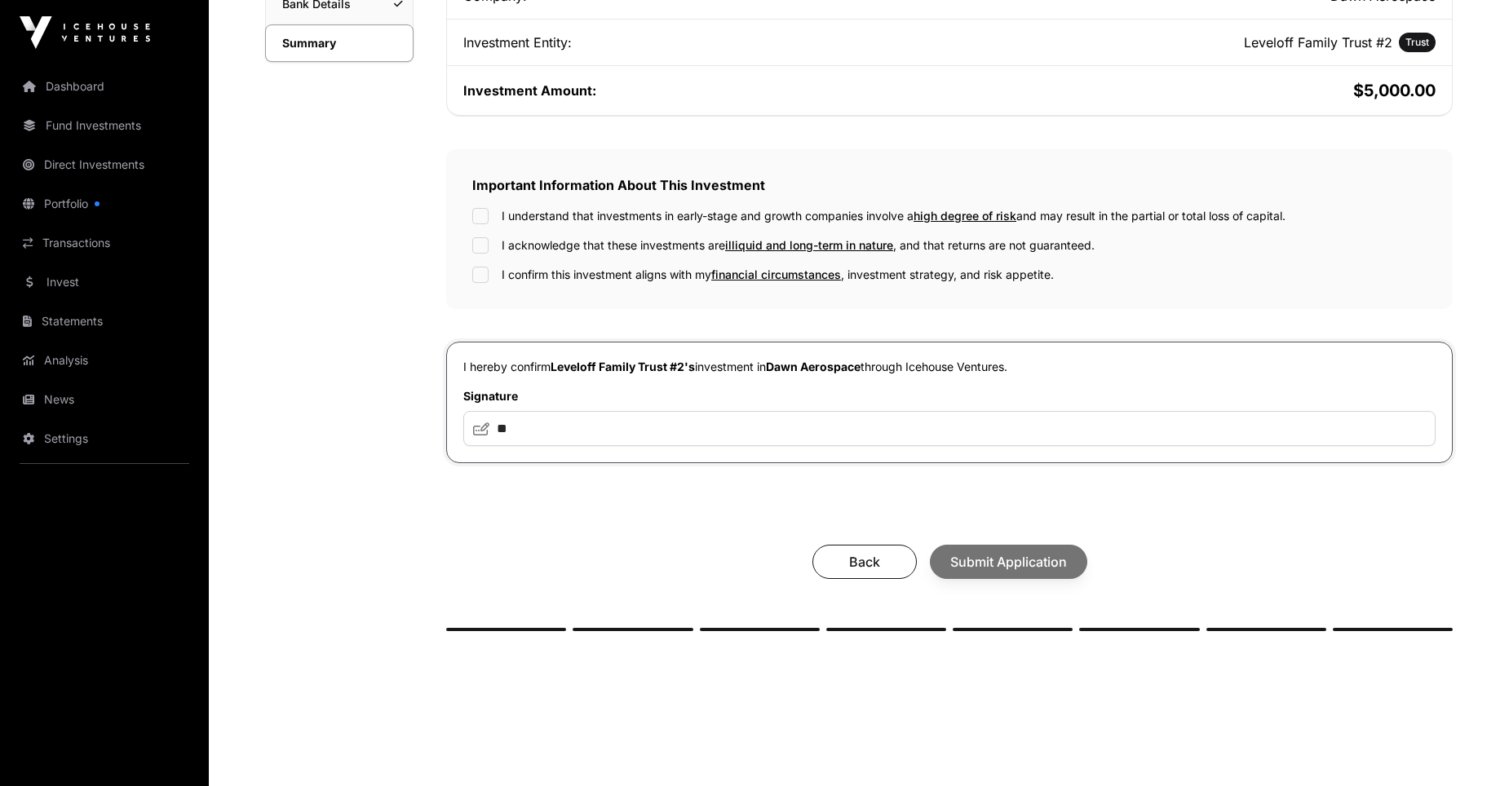
scroll to position [437, 0]
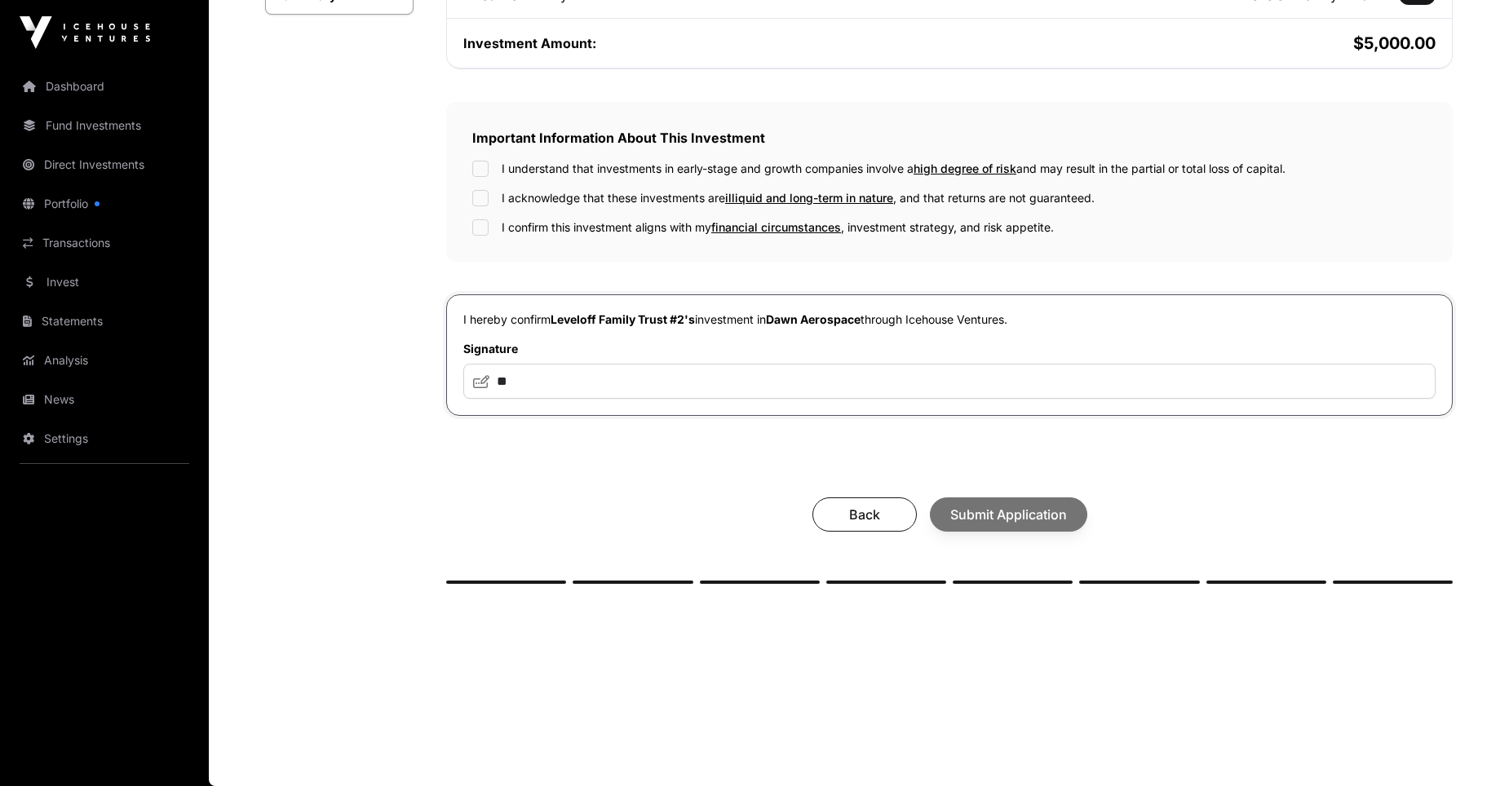
click at [993, 507] on div "Back Submit Application" at bounding box center [949, 514] width 974 height 34
click at [994, 507] on div "Back Submit Application" at bounding box center [949, 514] width 974 height 34
click at [997, 510] on span "Submit Application" at bounding box center [1008, 515] width 117 height 20
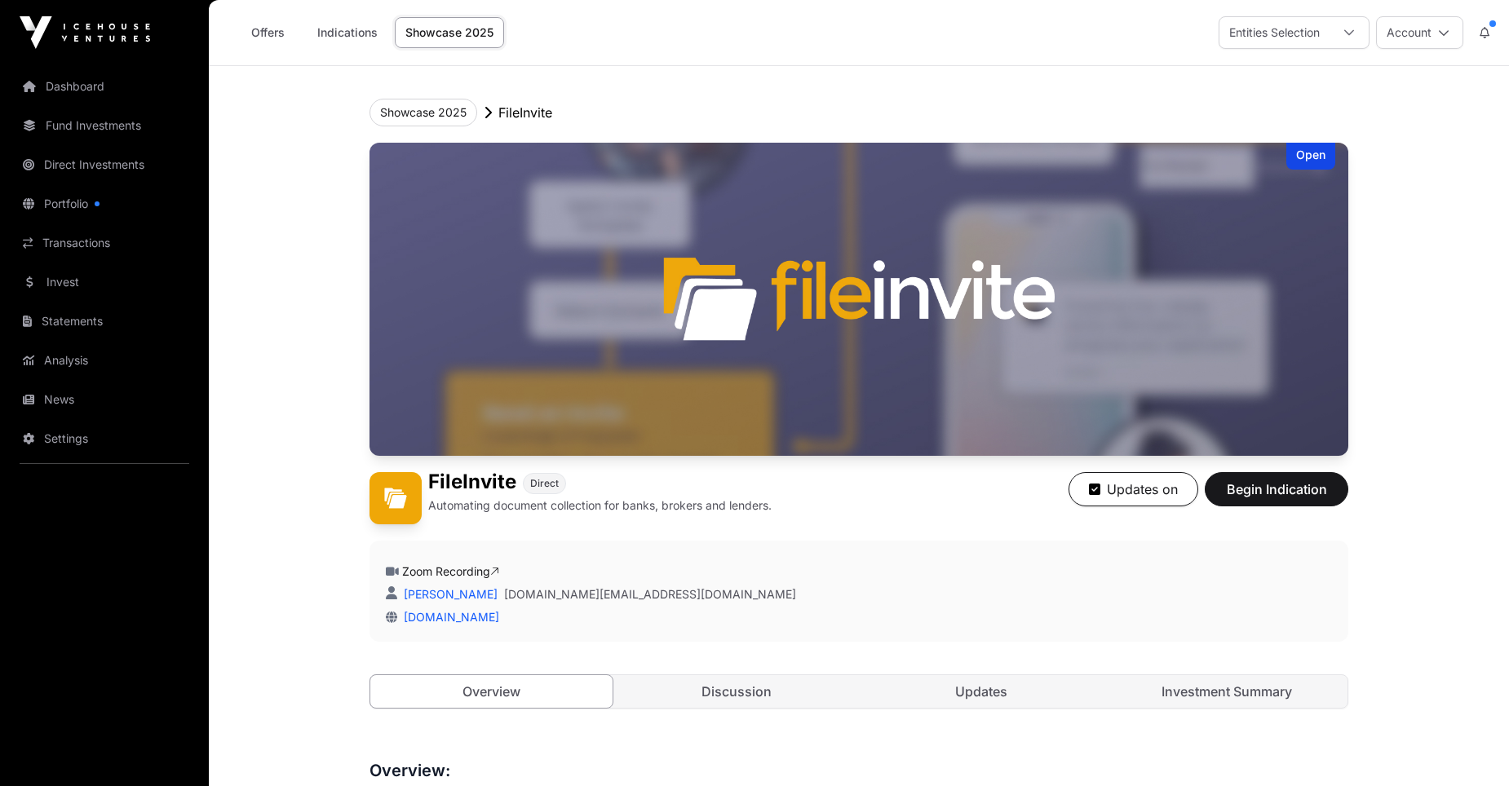
click at [458, 572] on link "Zoom Recording" at bounding box center [450, 571] width 97 height 14
